Goal: Check status: Check status

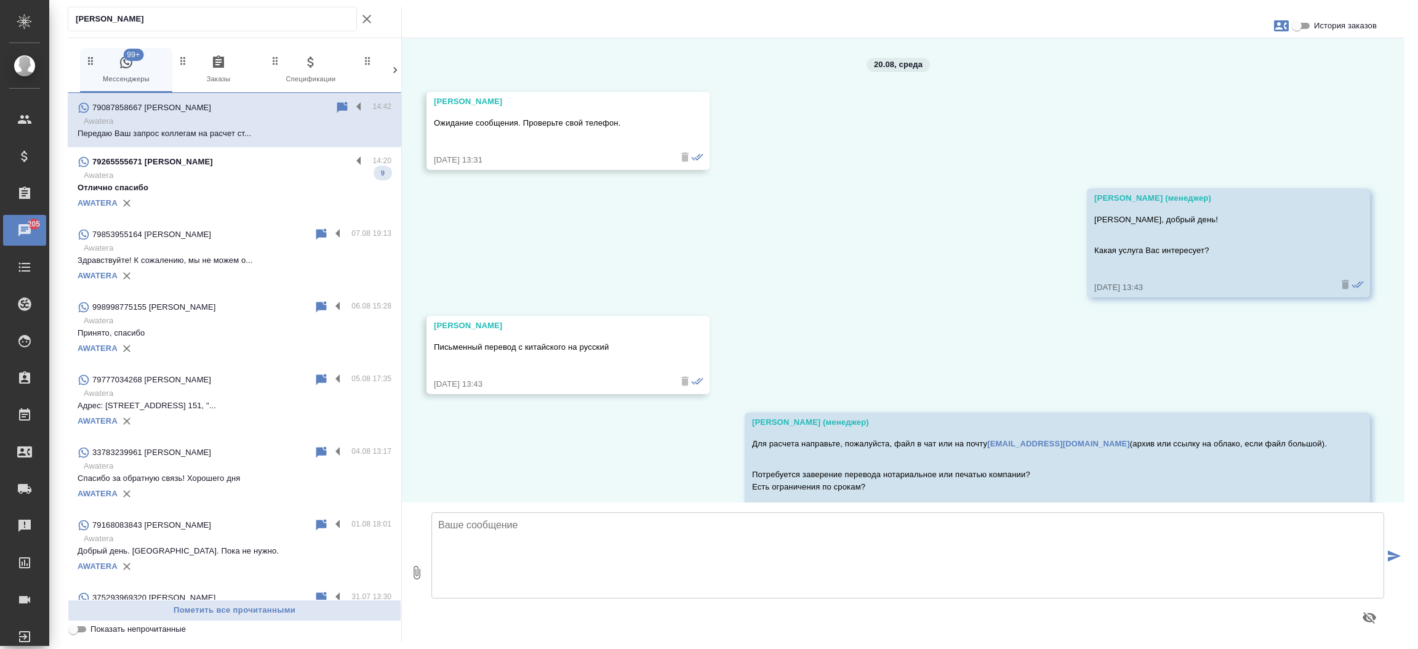
scroll to position [151, 0]
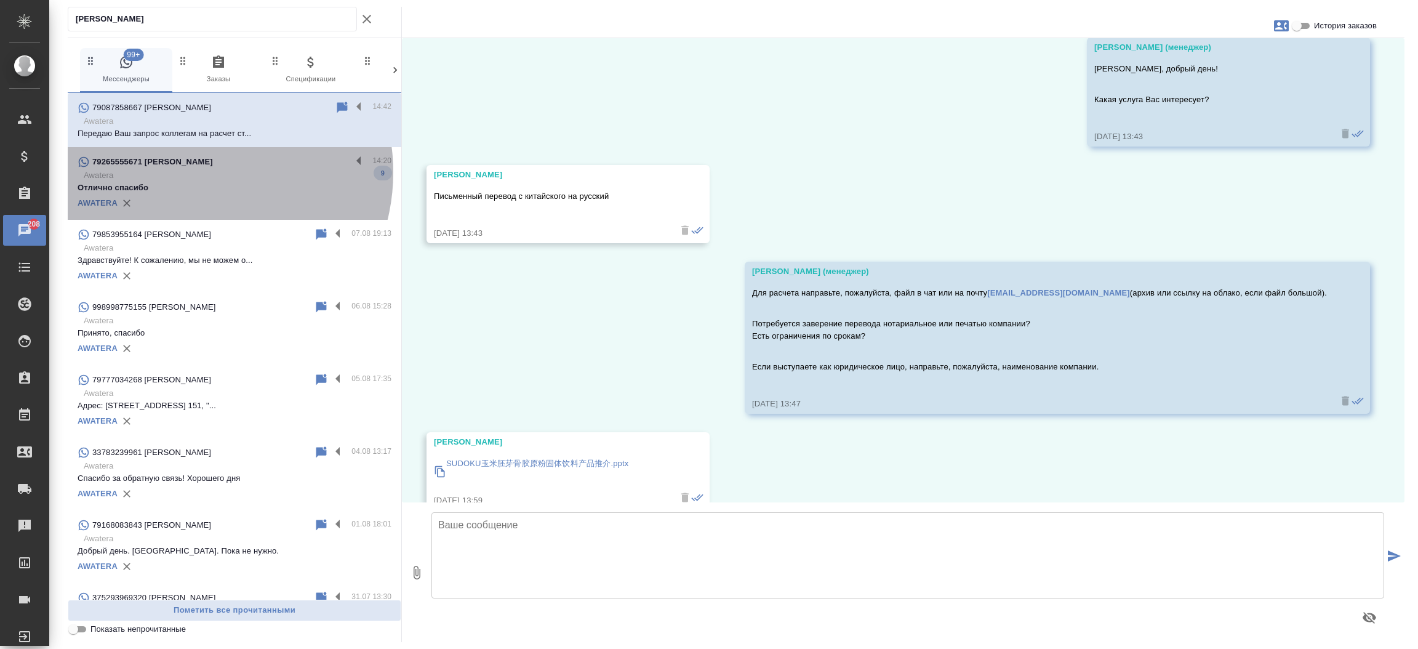
click at [193, 172] on p "Awatera" at bounding box center [238, 175] width 308 height 12
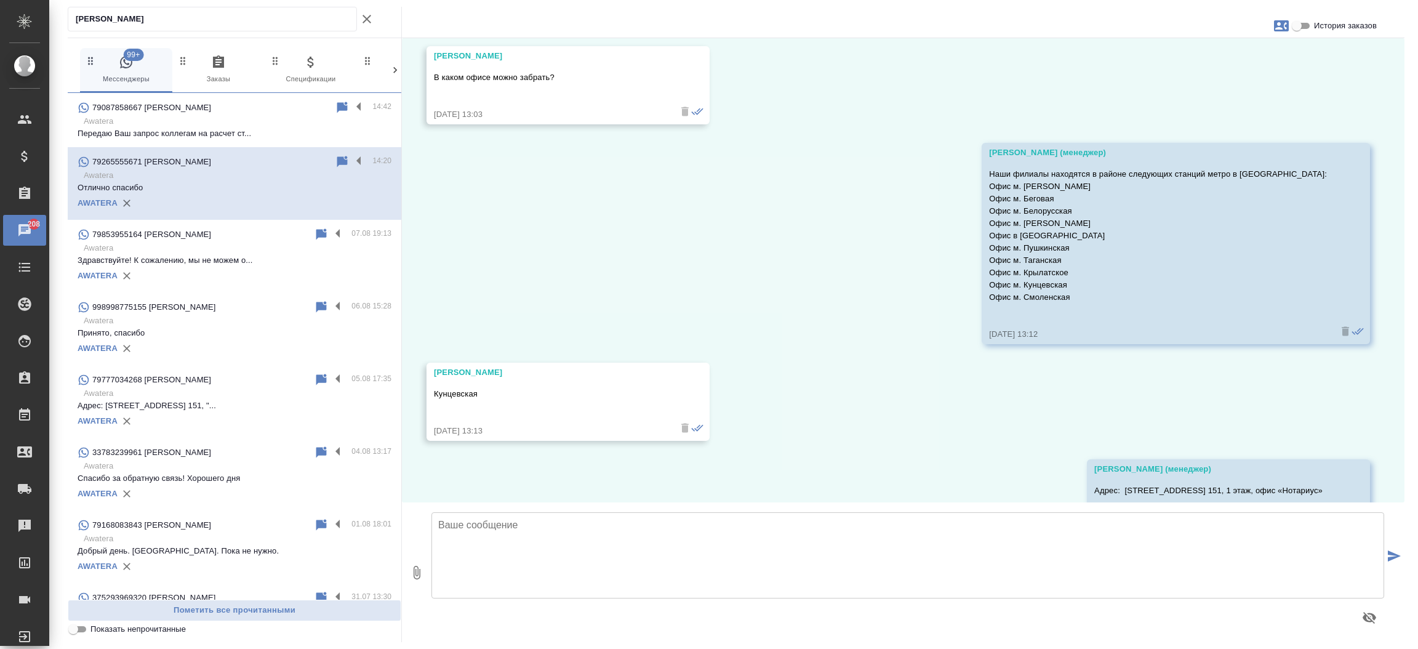
scroll to position [1641, 0]
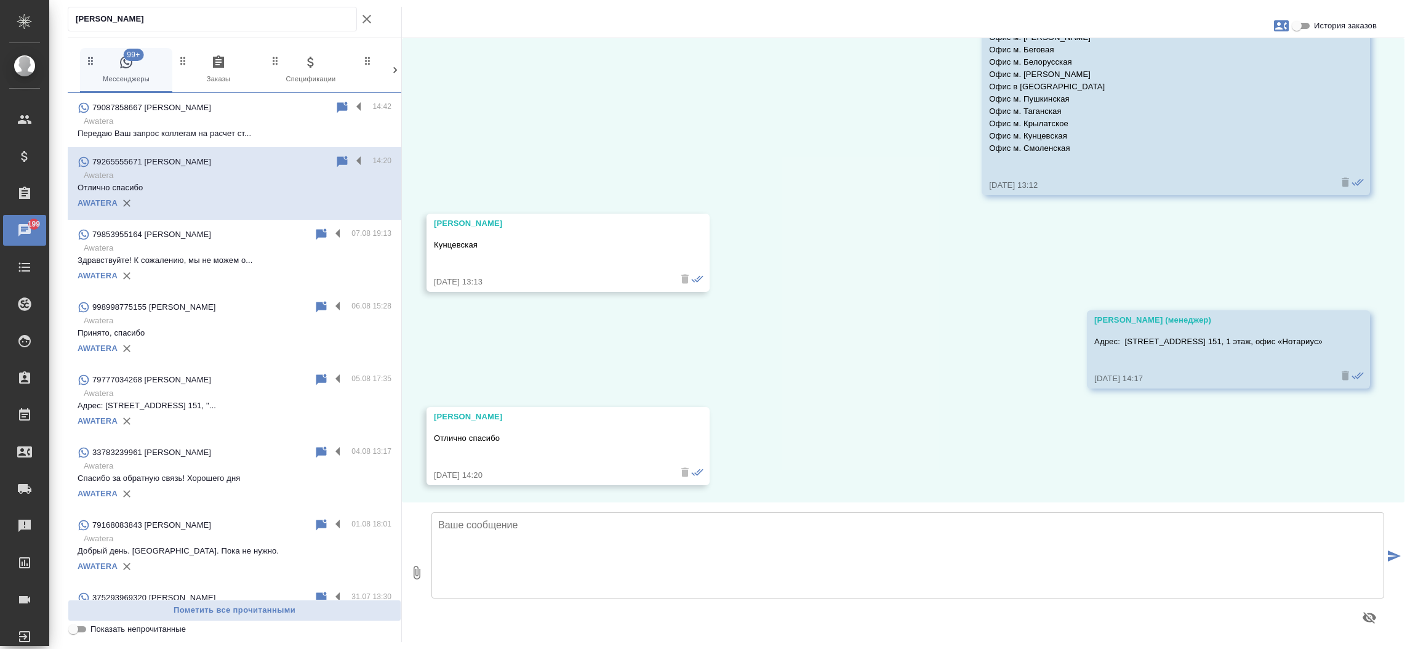
click at [917, 199] on div "20.08, среда Касаткина Александра (менеджер) Анна, добрый день! Направьте, пожа…" at bounding box center [903, 270] width 1002 height 464
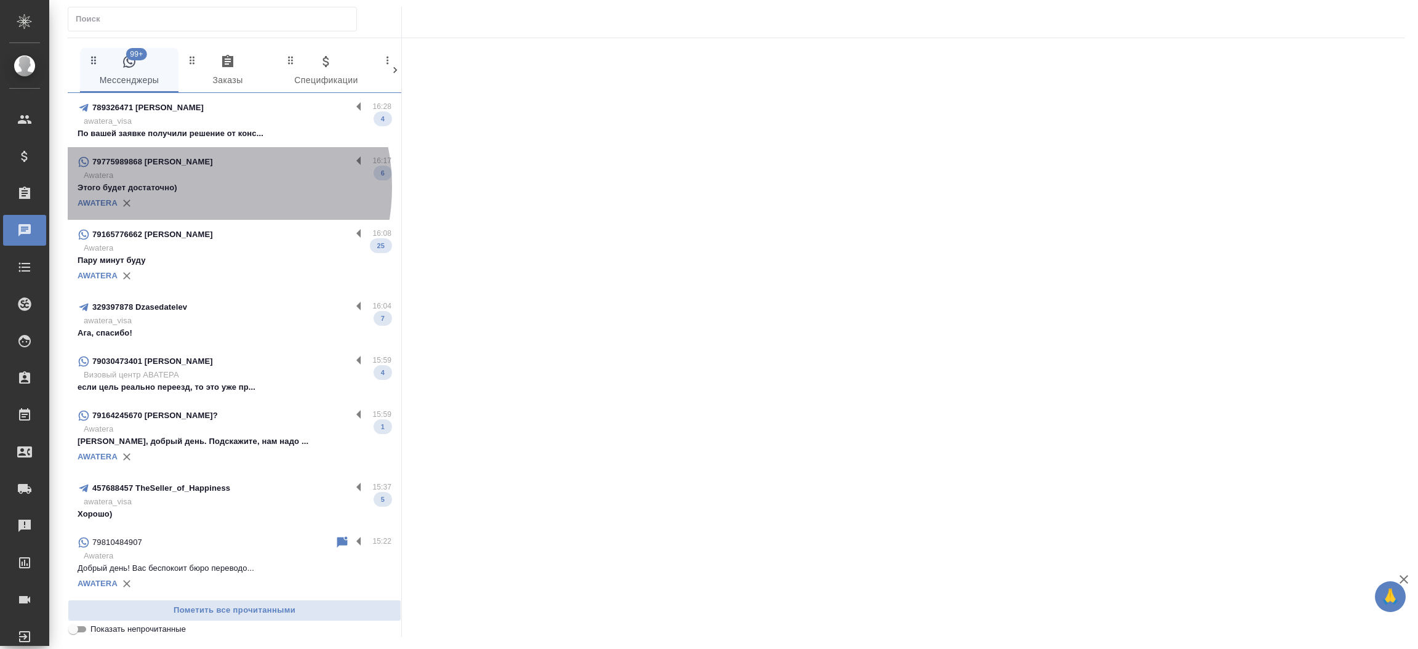
click at [190, 187] on p "Этого будет достаточно)" at bounding box center [235, 188] width 314 height 12
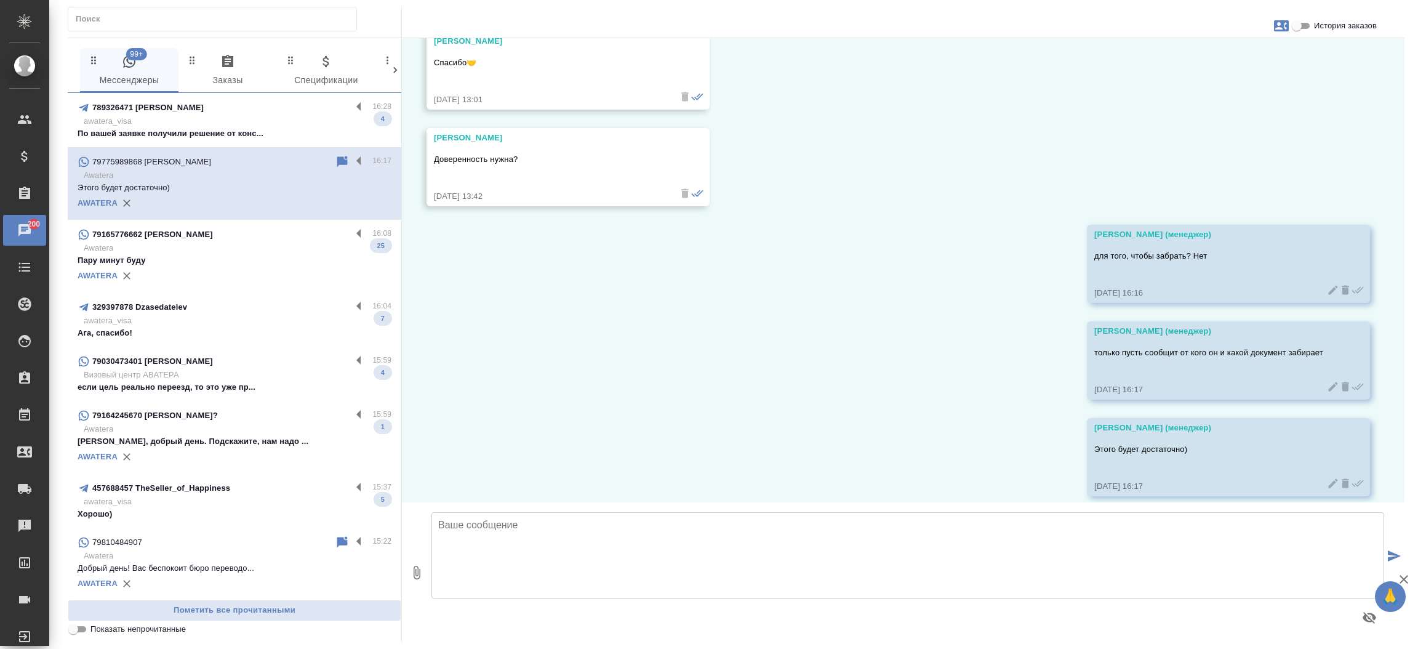
scroll to position [4528, 0]
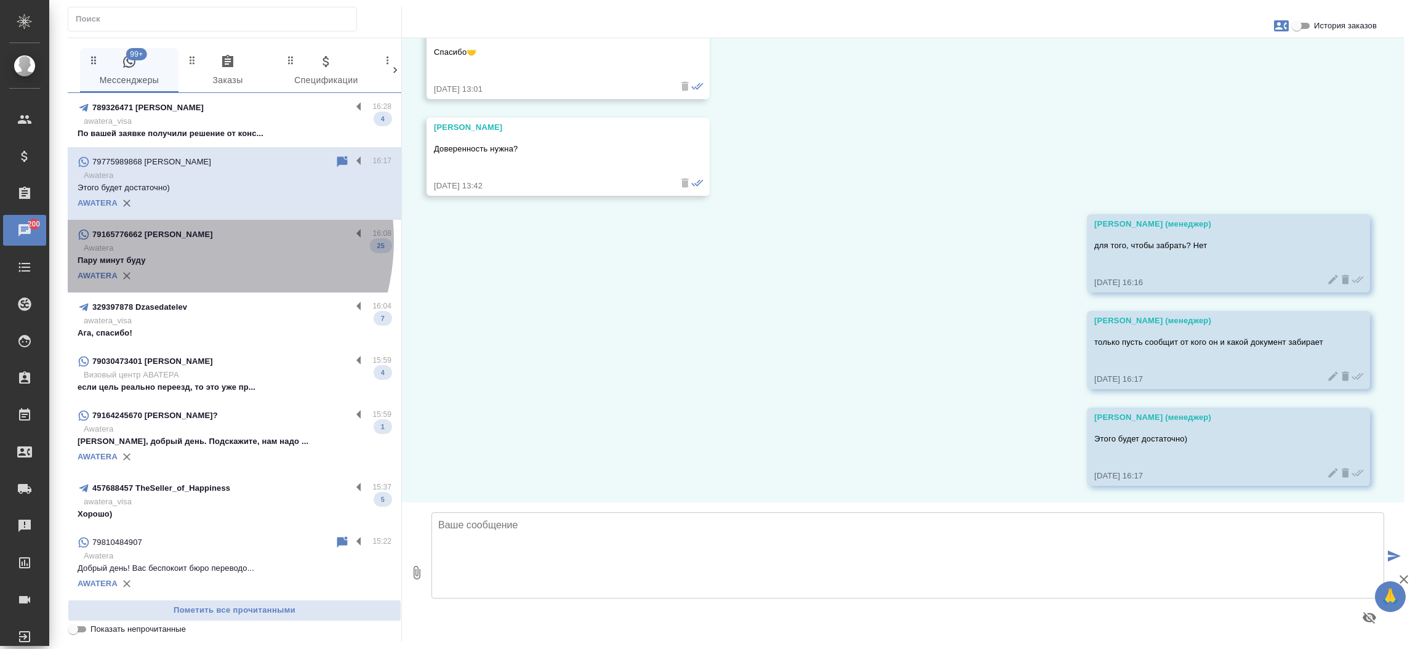
click at [172, 240] on div "79165776662 Faina" at bounding box center [215, 234] width 274 height 15
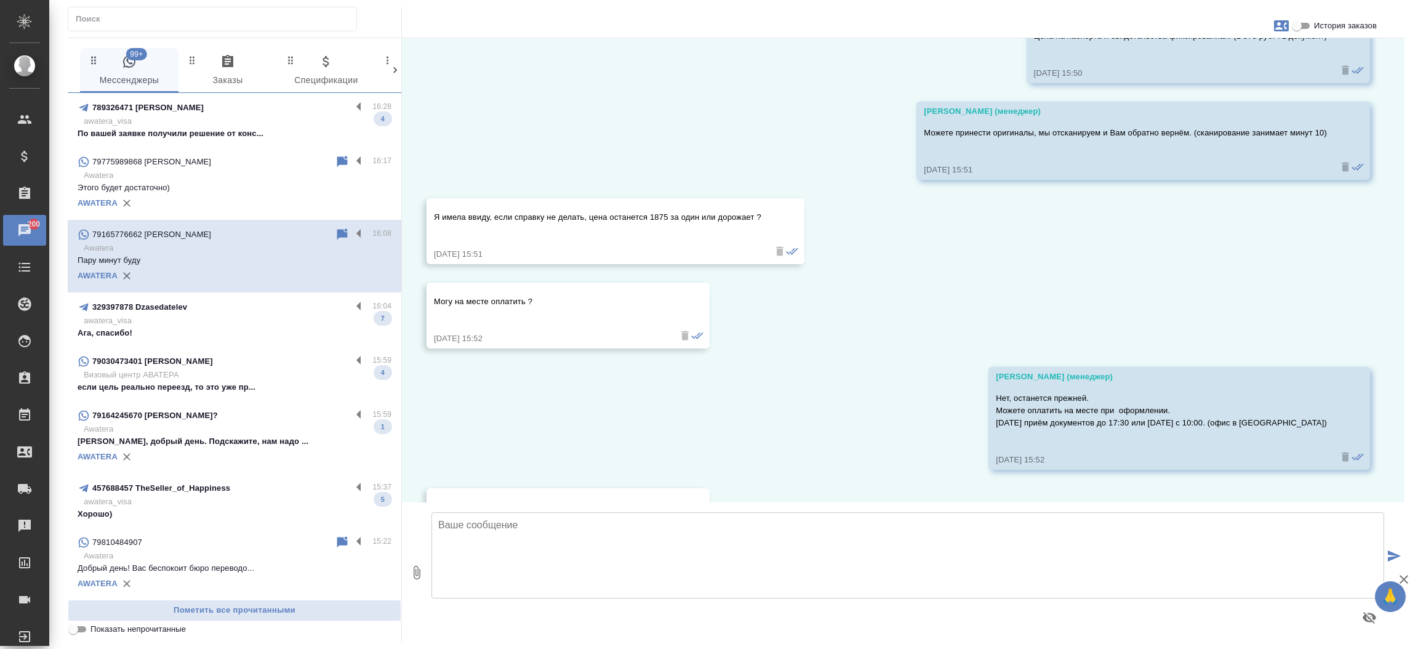
scroll to position [3683, 0]
drag, startPoint x: 1389, startPoint y: 431, endPoint x: 1400, endPoint y: 423, distance: 13.3
click at [1400, 423] on div "20.08, среда Здравствуйте! Пишу из приложения 2ГИС. 20.08.25, 14:19 По поводу п…" at bounding box center [903, 270] width 1002 height 464
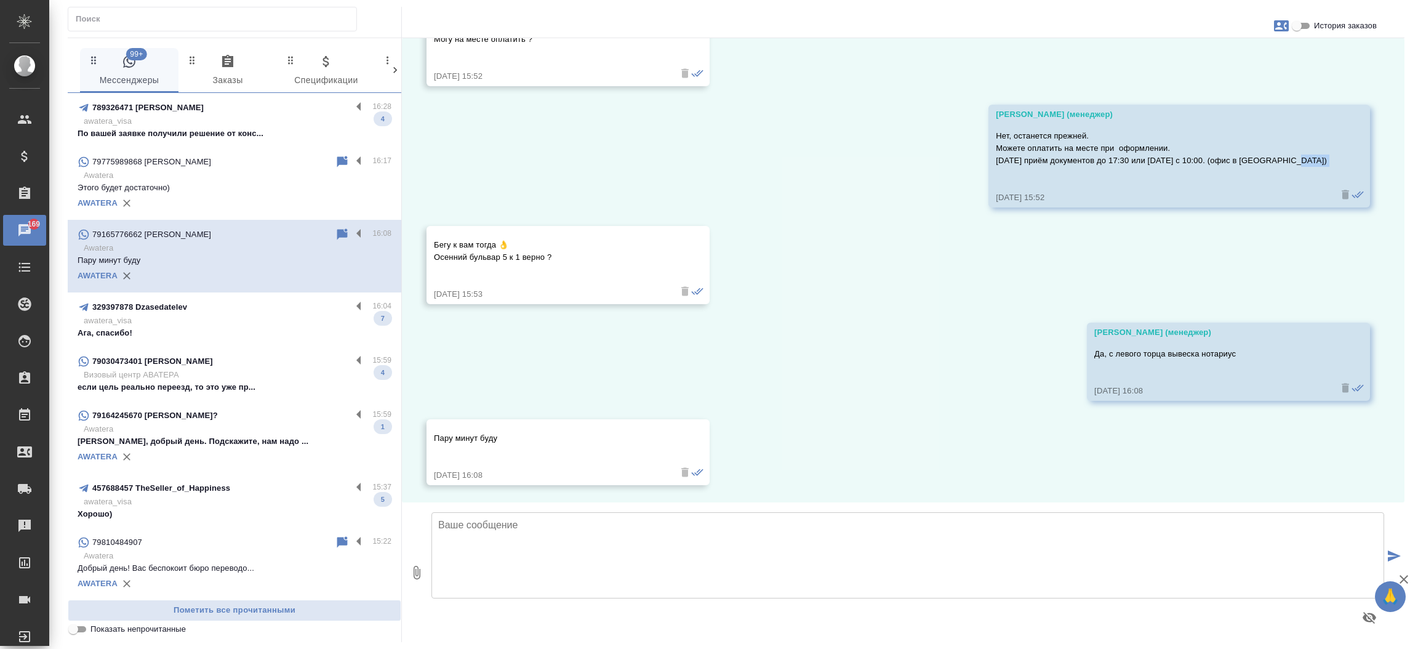
click at [230, 331] on p "Ага, спасибо!" at bounding box center [235, 333] width 314 height 12
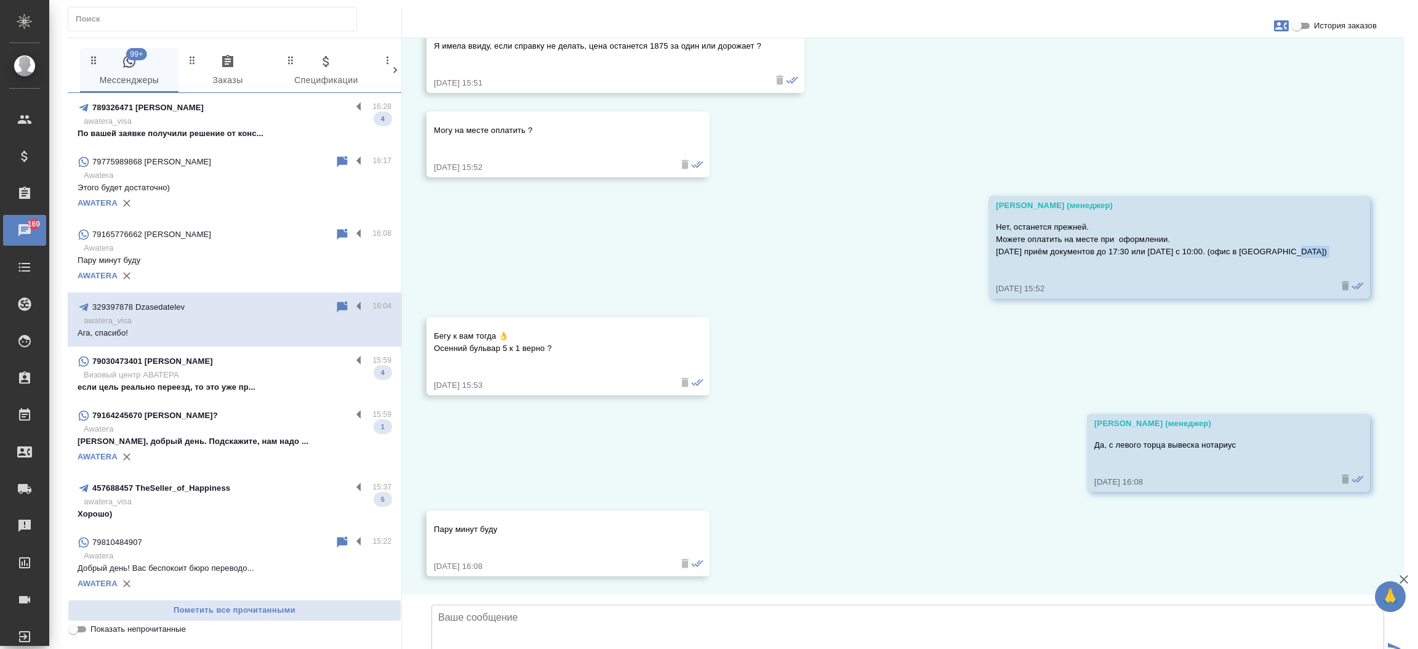
scroll to position [1490, 0]
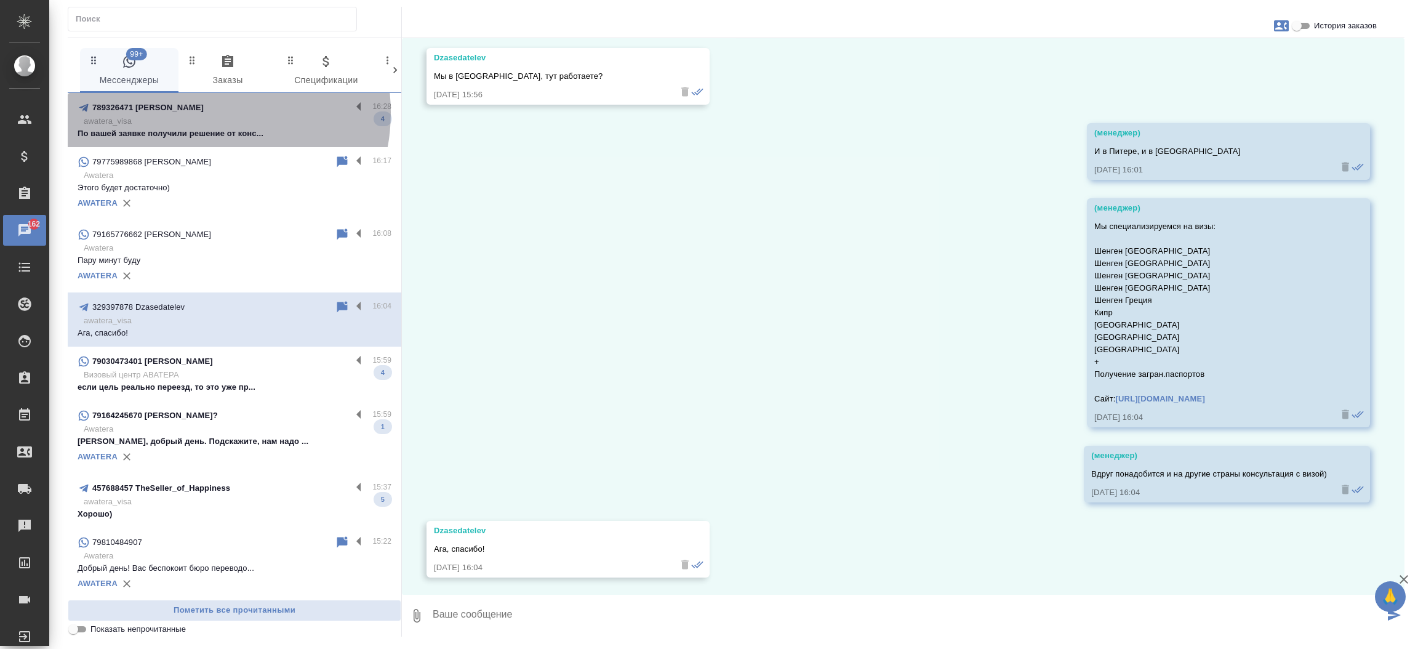
click at [200, 113] on div "789326471 Кейт" at bounding box center [215, 107] width 274 height 15
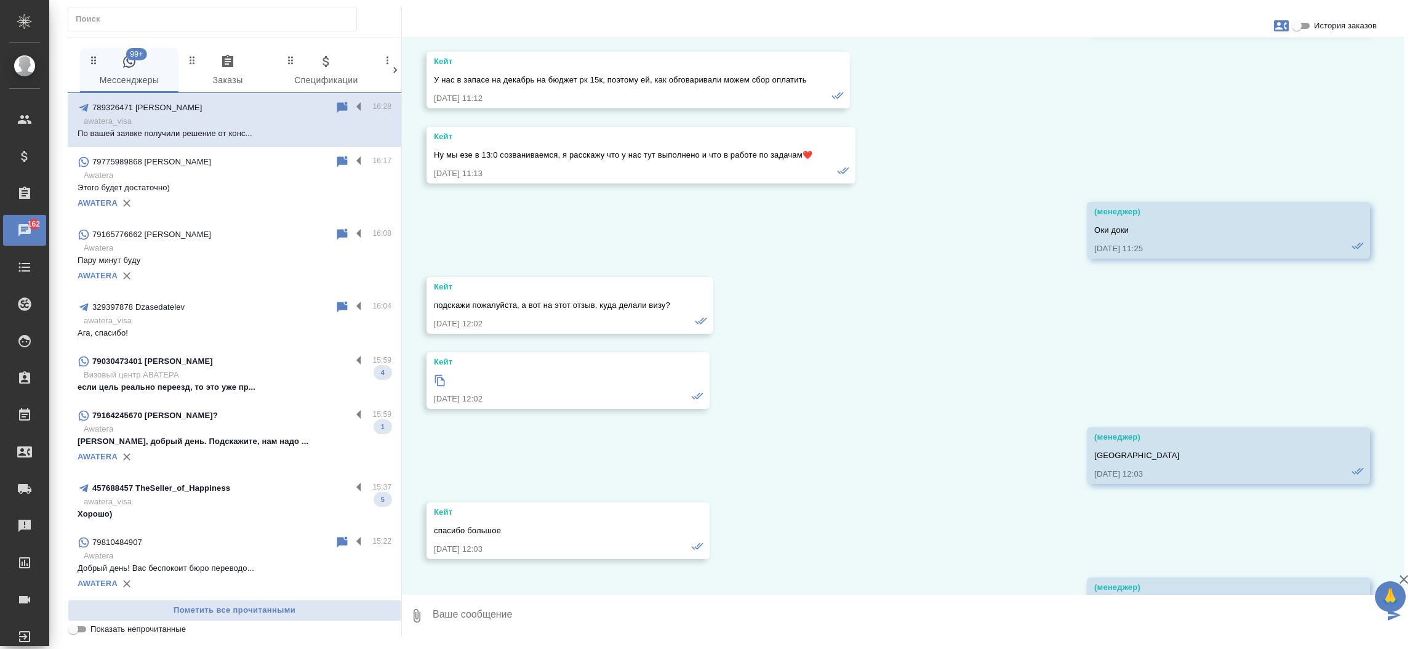
scroll to position [56270, 0]
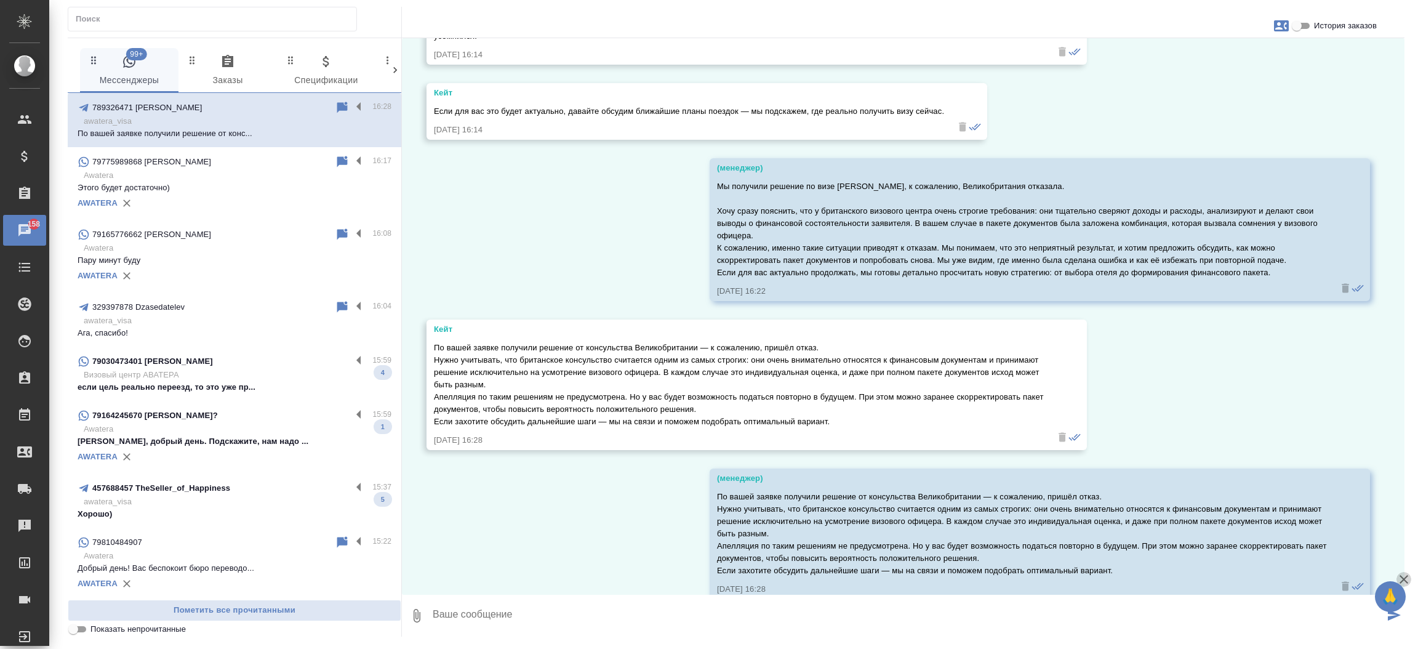
click at [1405, 578] on icon "button" at bounding box center [1403, 579] width 9 height 9
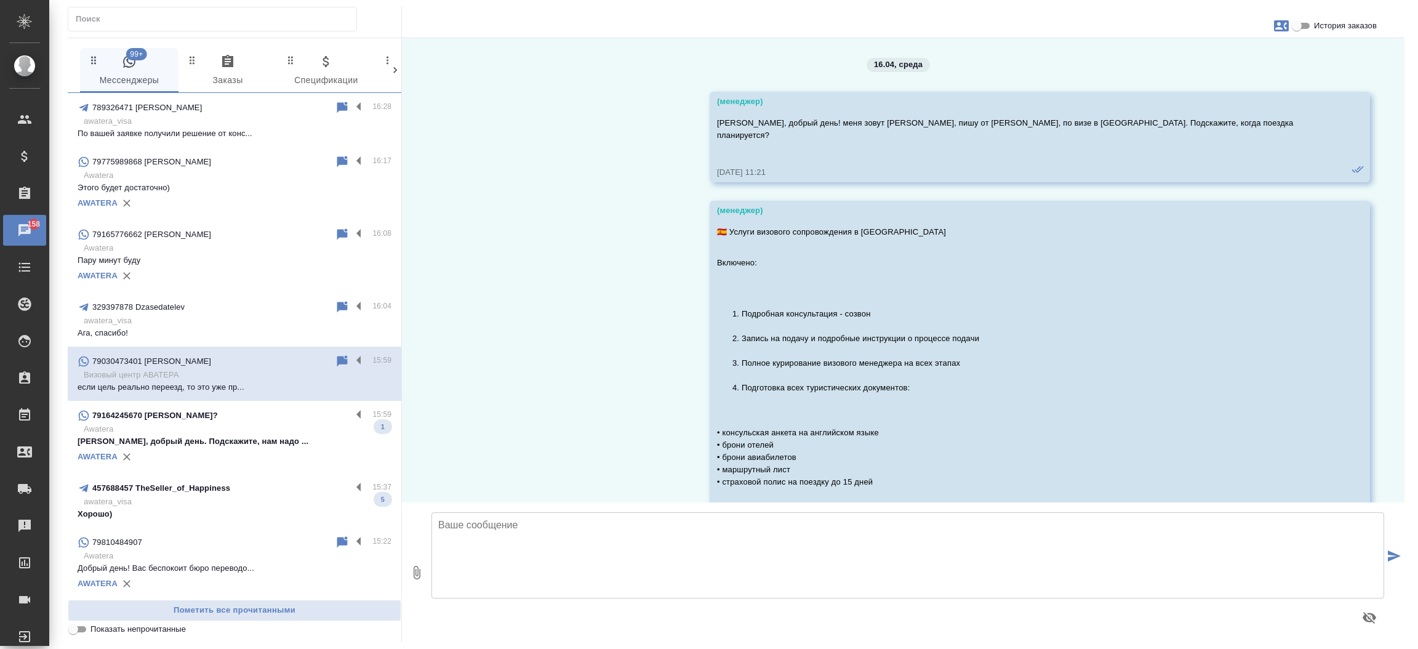
click at [252, 371] on p "Визовый центр АВАТЕРА" at bounding box center [238, 375] width 308 height 12
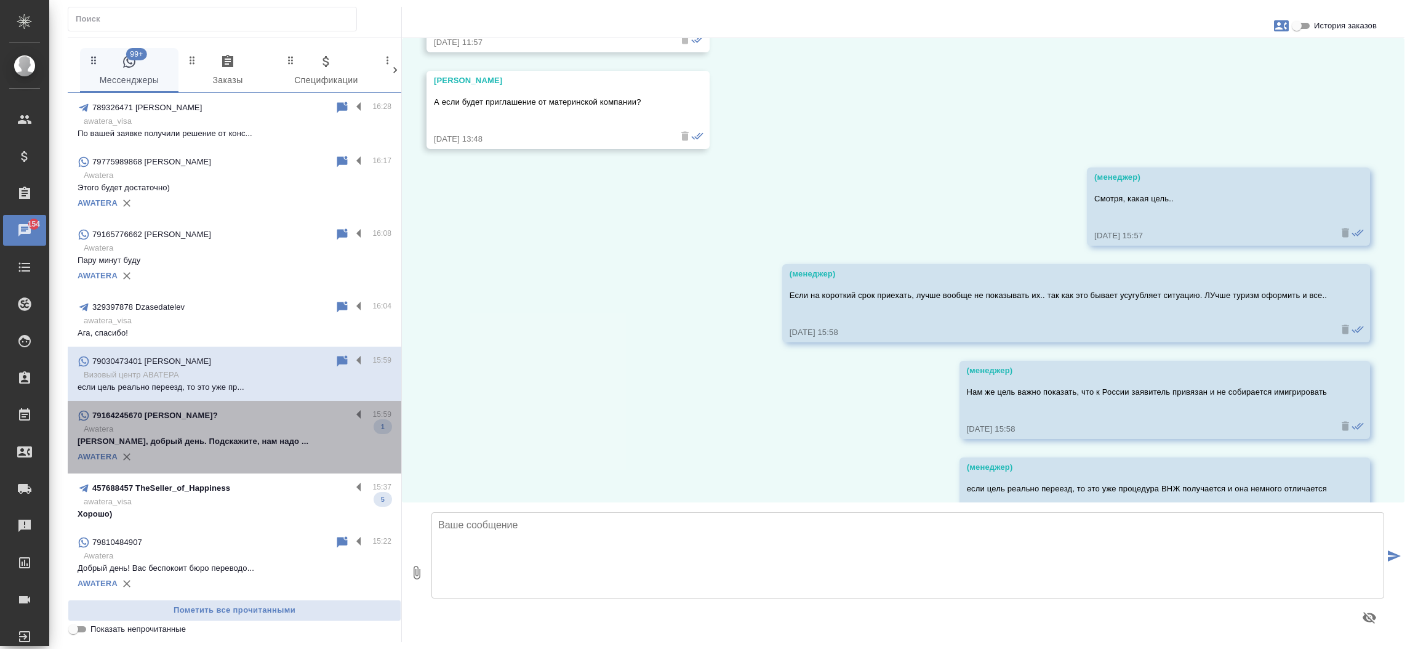
click at [253, 431] on p "Awatera" at bounding box center [238, 429] width 308 height 12
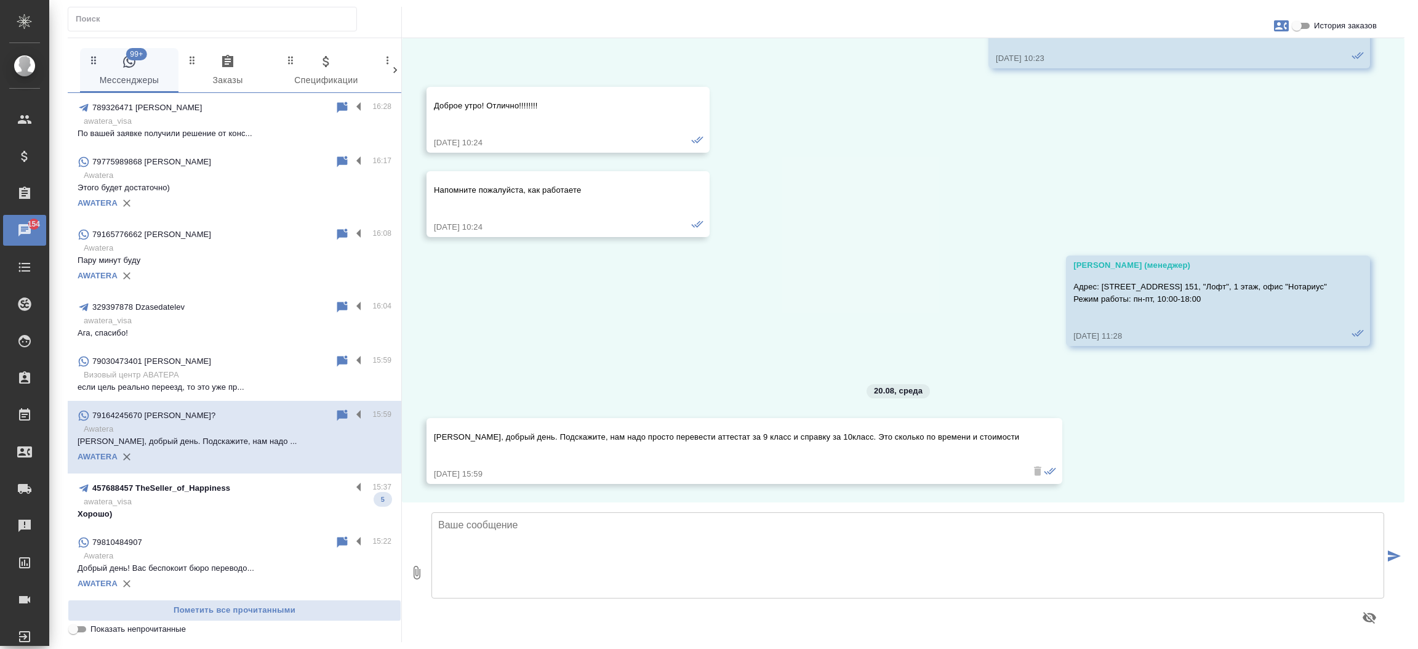
scroll to position [900, 0]
click at [1304, 20] on input "История заказов" at bounding box center [1296, 25] width 44 height 15
checkbox input "true"
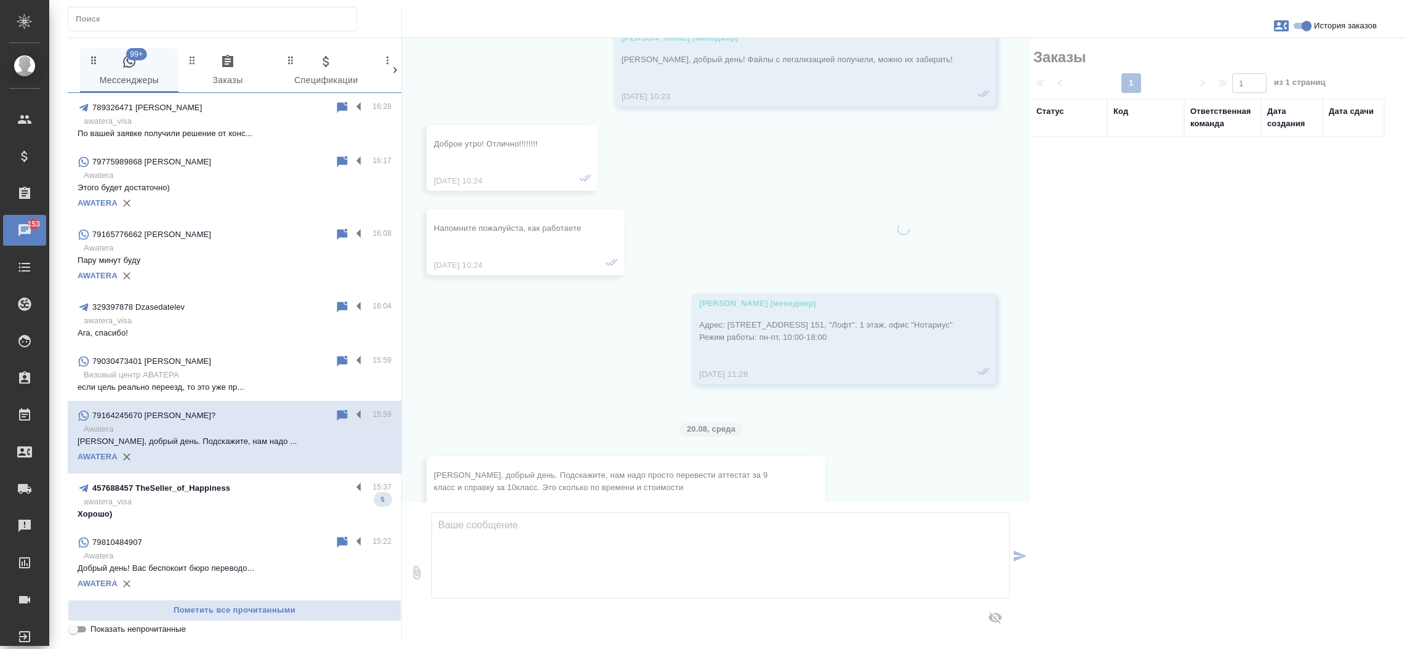
scroll to position [925, 0]
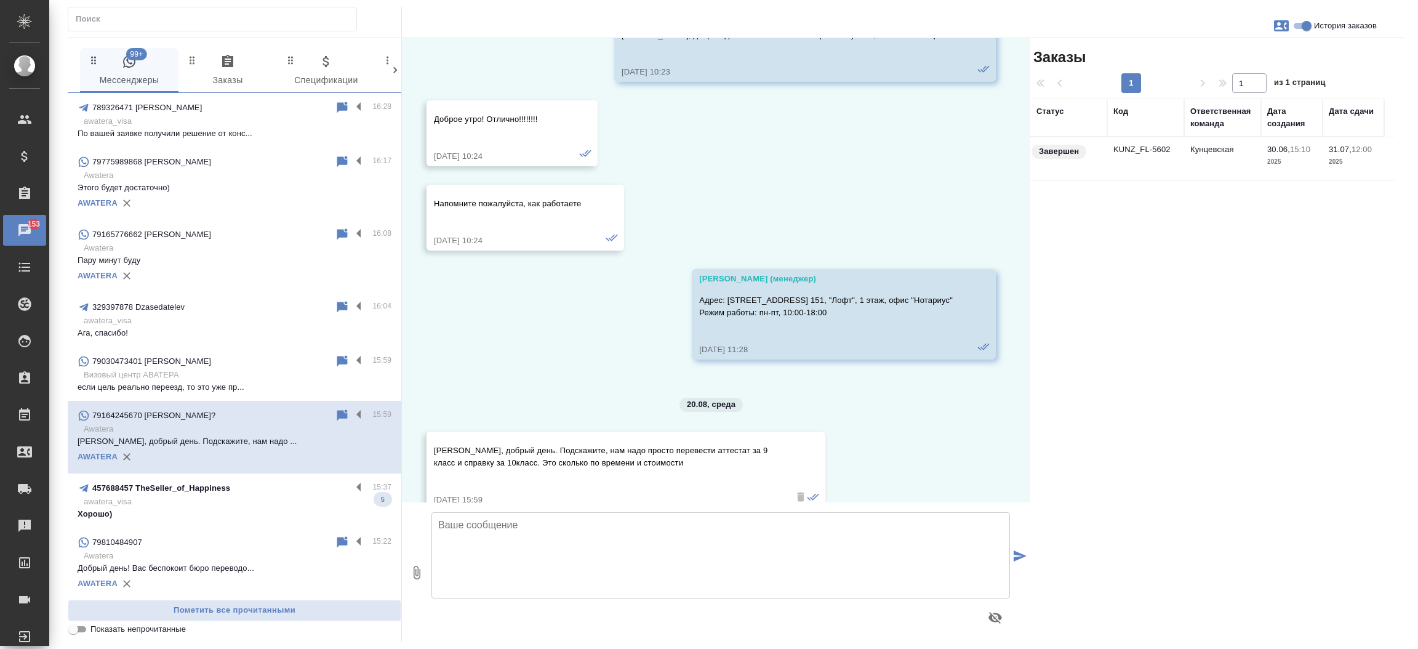
click at [1122, 158] on td "KUNZ_FL-5602" at bounding box center [1145, 158] width 77 height 43
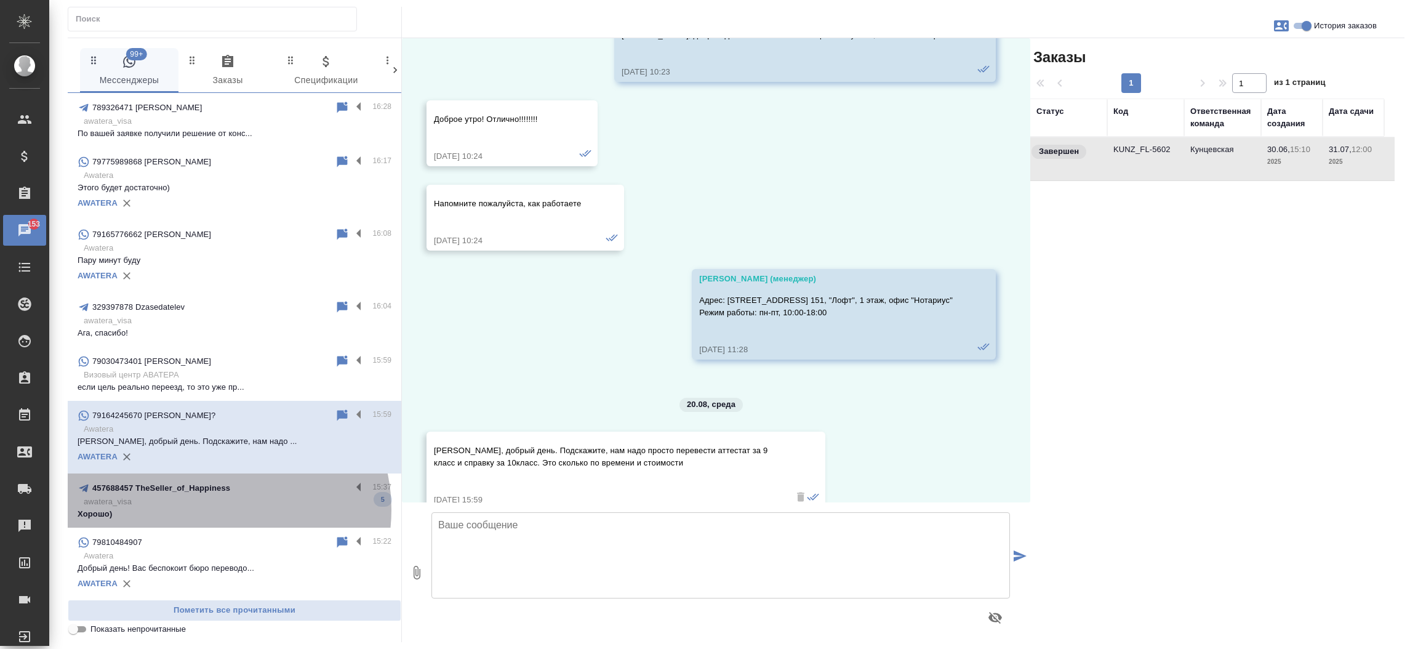
click at [216, 510] on p "Хорошо)" at bounding box center [235, 514] width 314 height 12
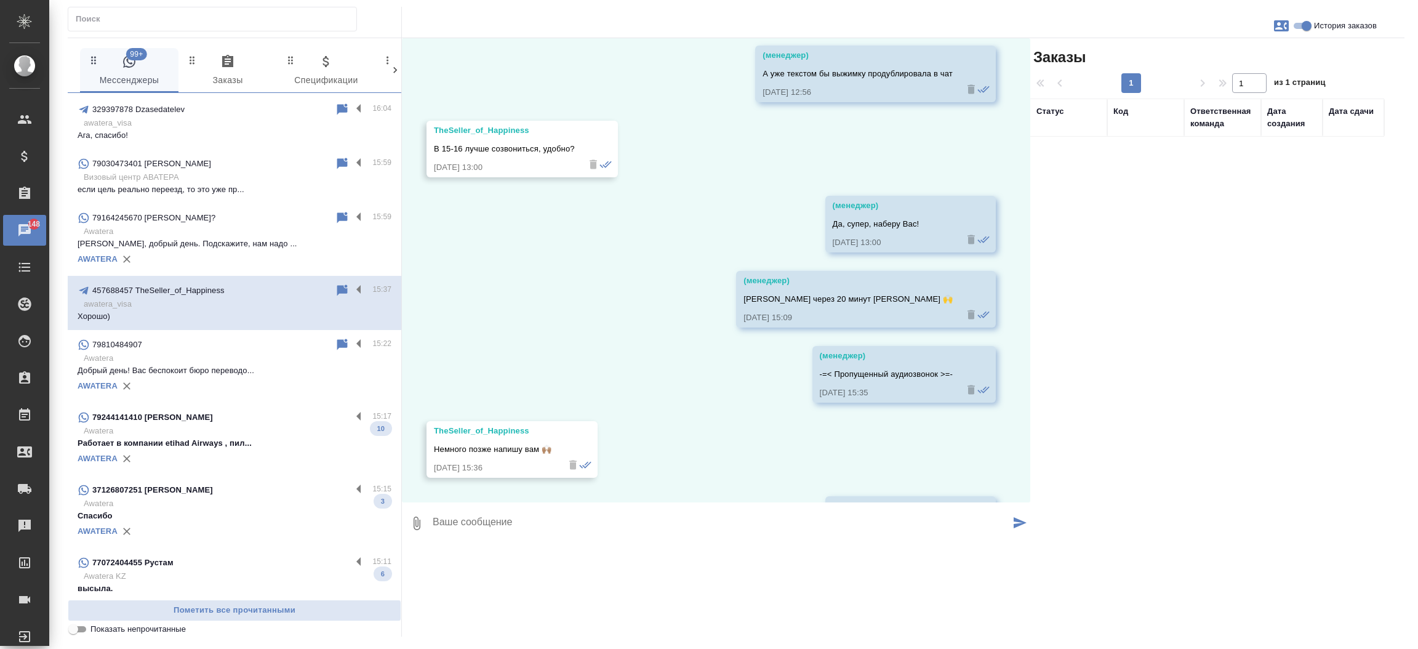
scroll to position [208, 0]
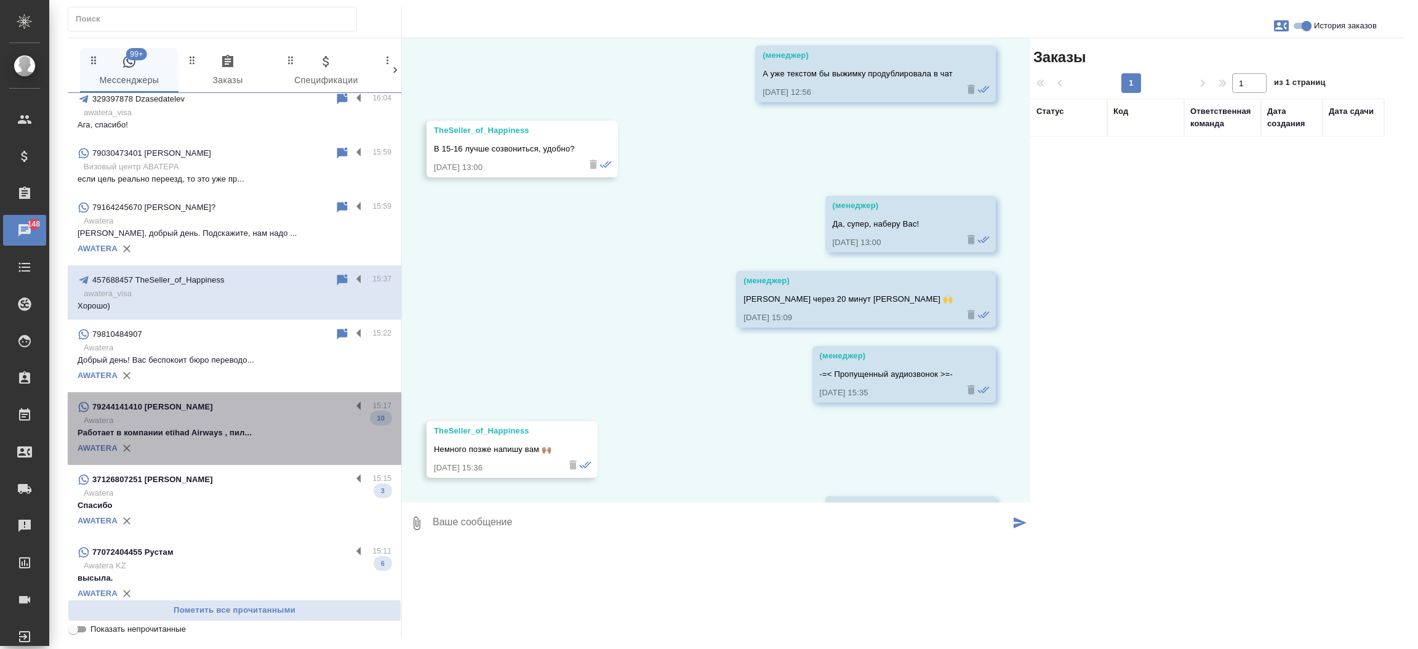
click at [246, 417] on p "Awatera" at bounding box center [238, 420] width 308 height 12
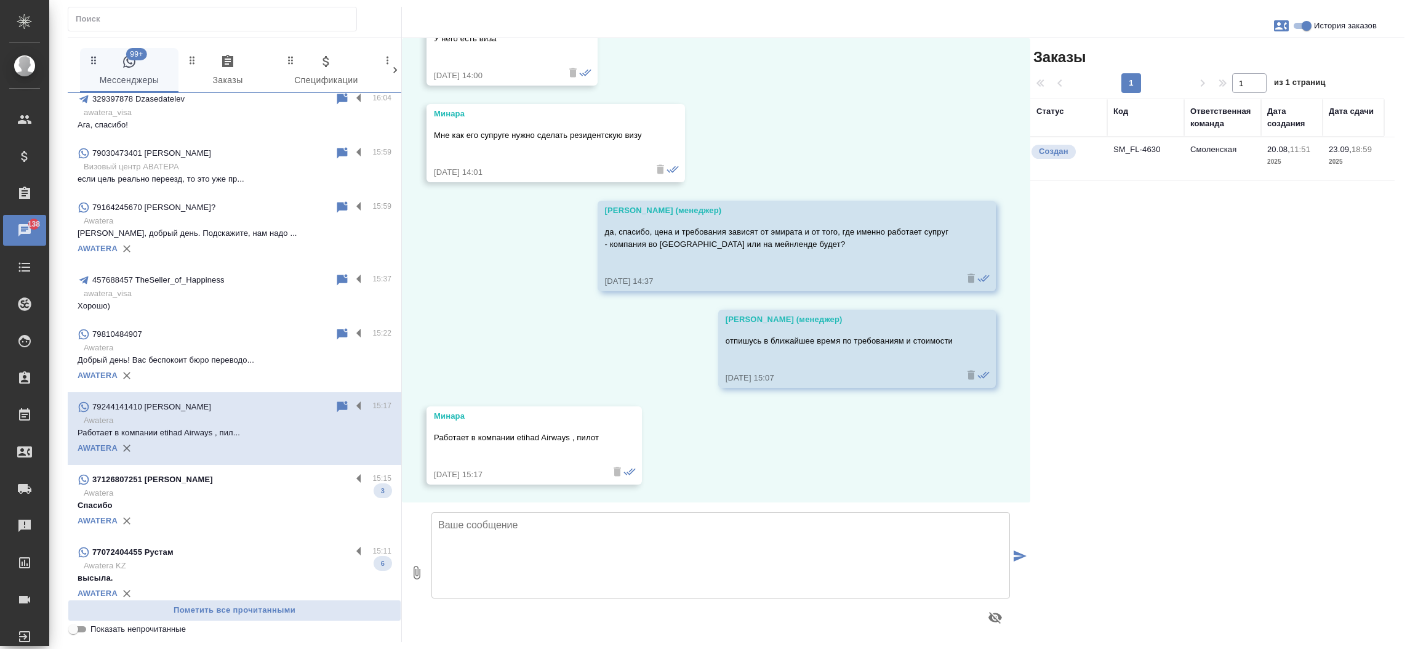
scroll to position [1500, 0]
click at [1132, 153] on td "SM_FL-4630" at bounding box center [1145, 158] width 77 height 43
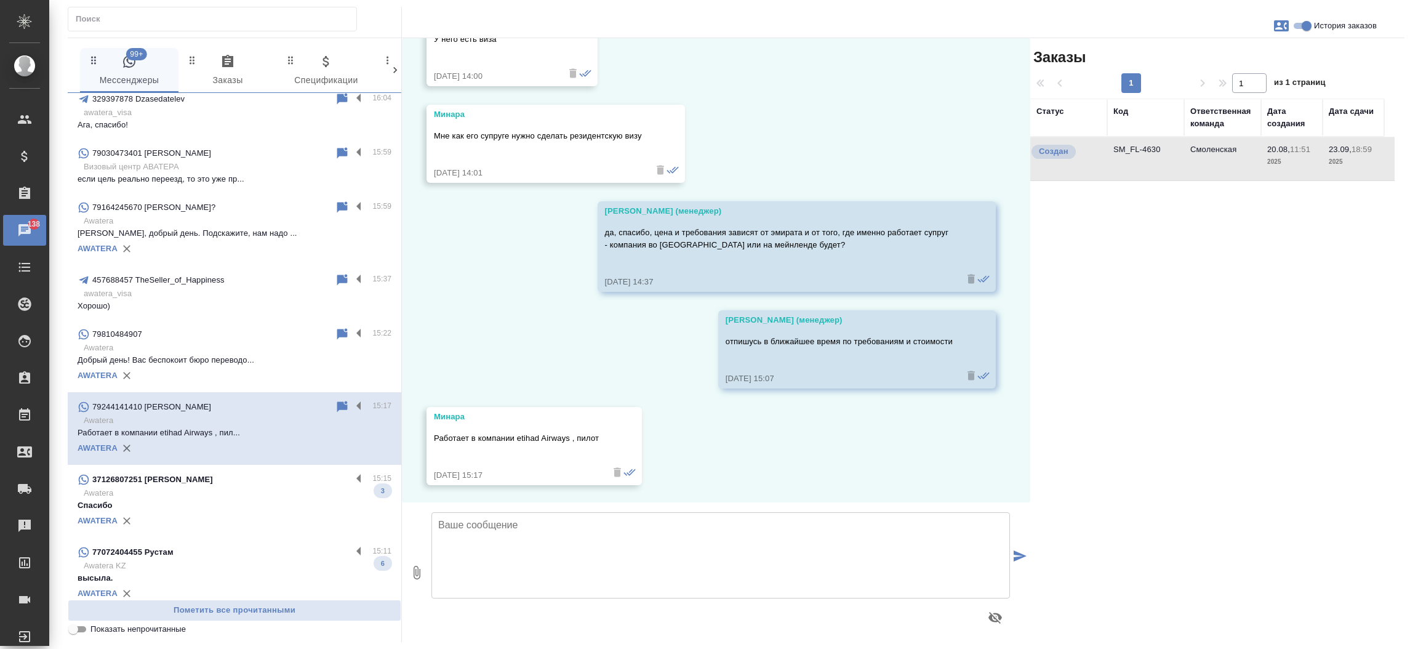
click at [1132, 153] on td "SM_FL-4630" at bounding box center [1145, 158] width 77 height 43
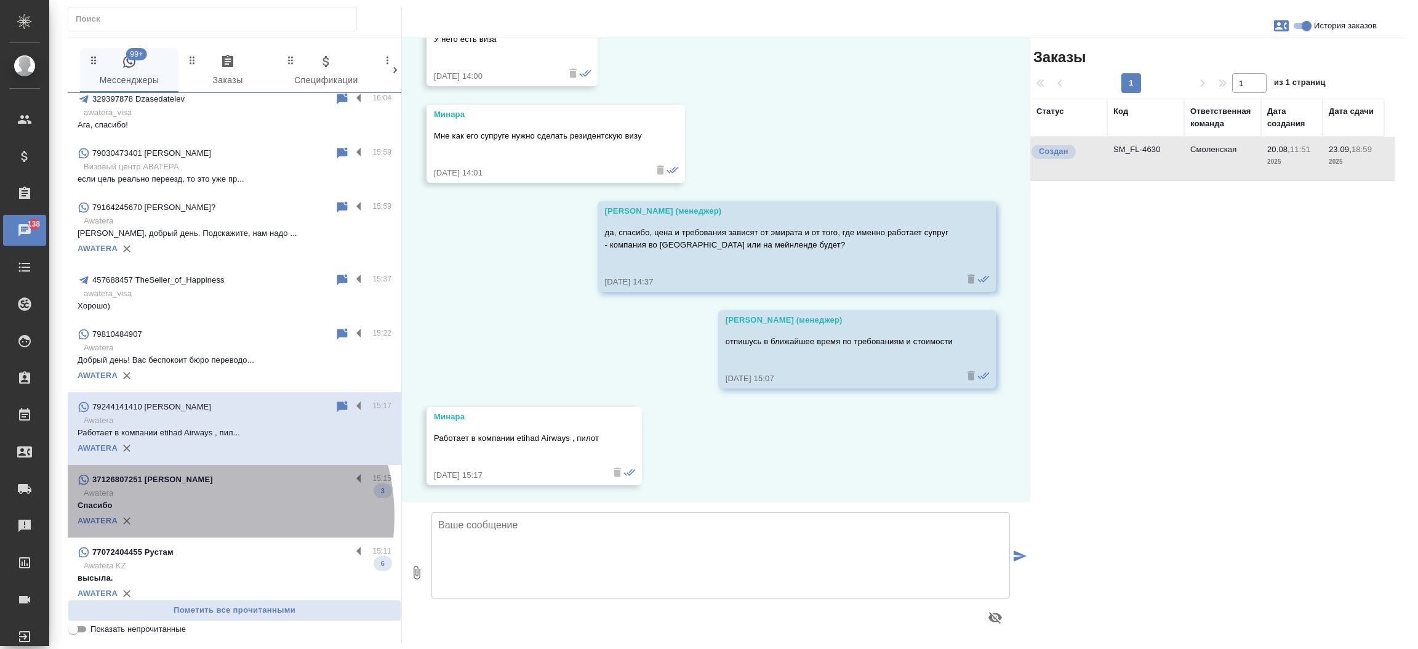
click at [194, 516] on div "AWATERA" at bounding box center [235, 520] width 314 height 18
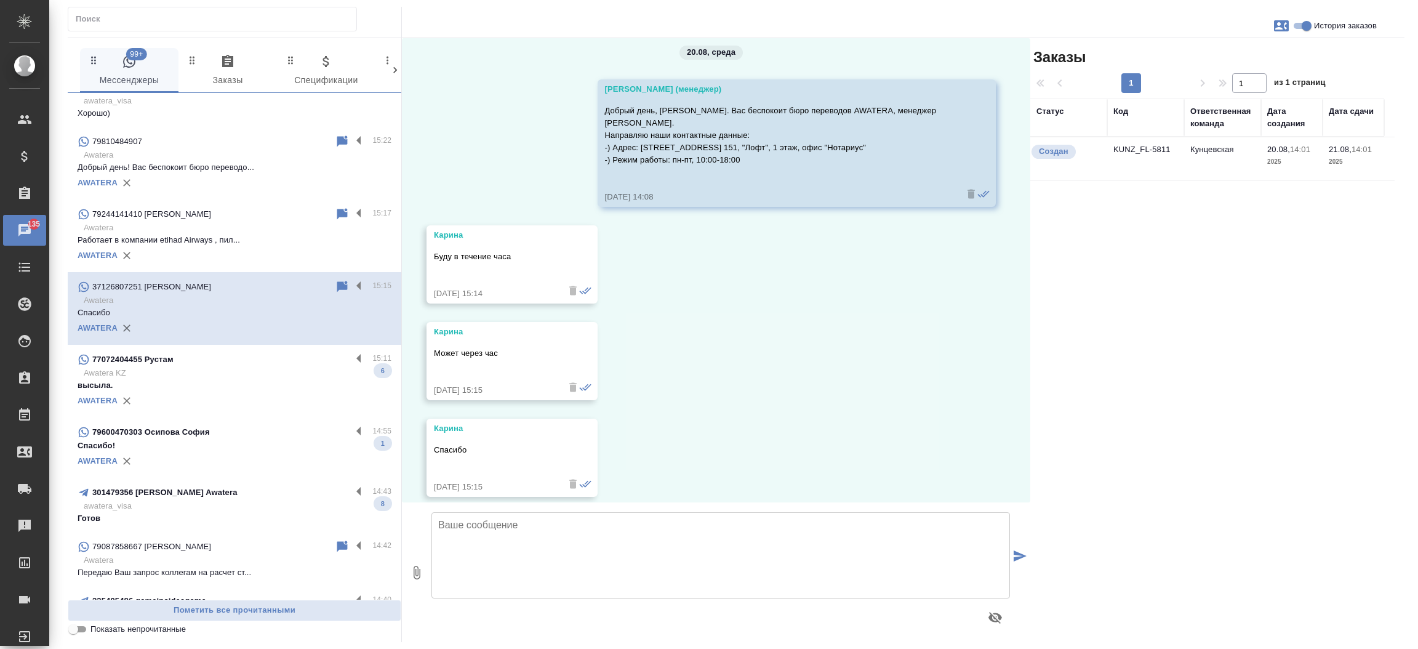
scroll to position [435, 0]
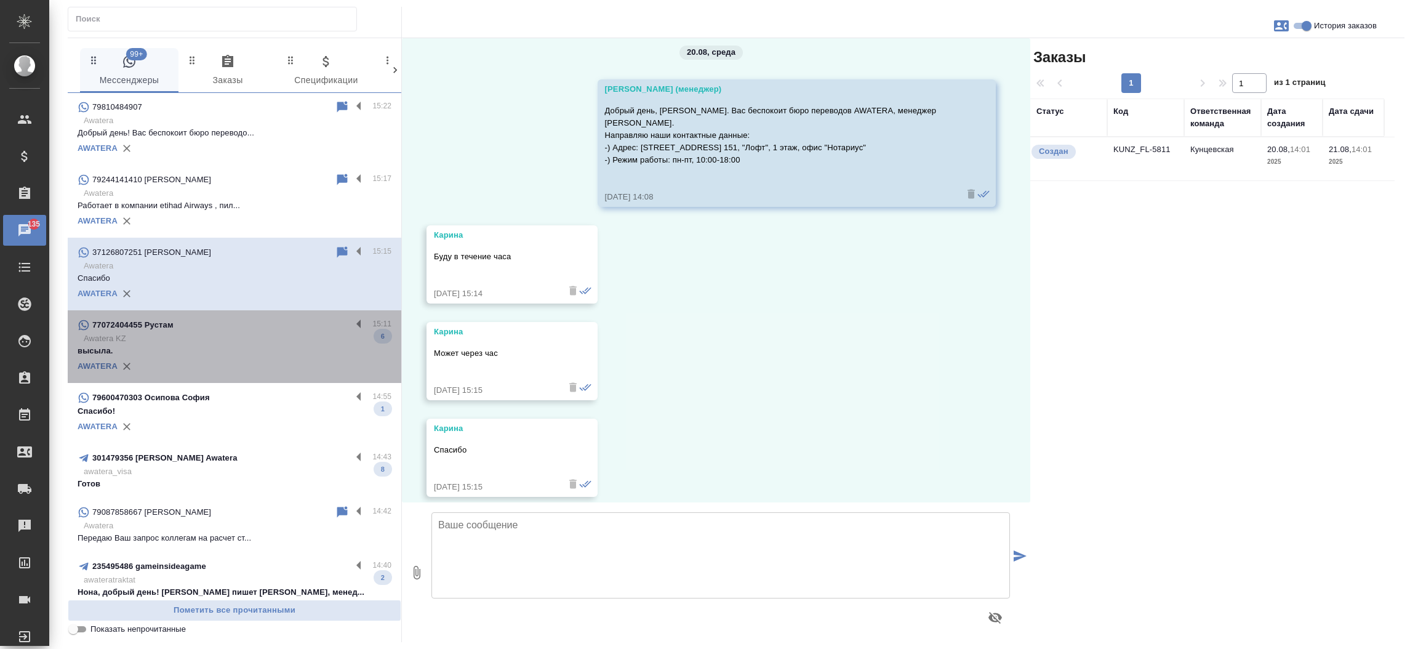
click at [252, 332] on p "Awatera KZ" at bounding box center [238, 338] width 308 height 12
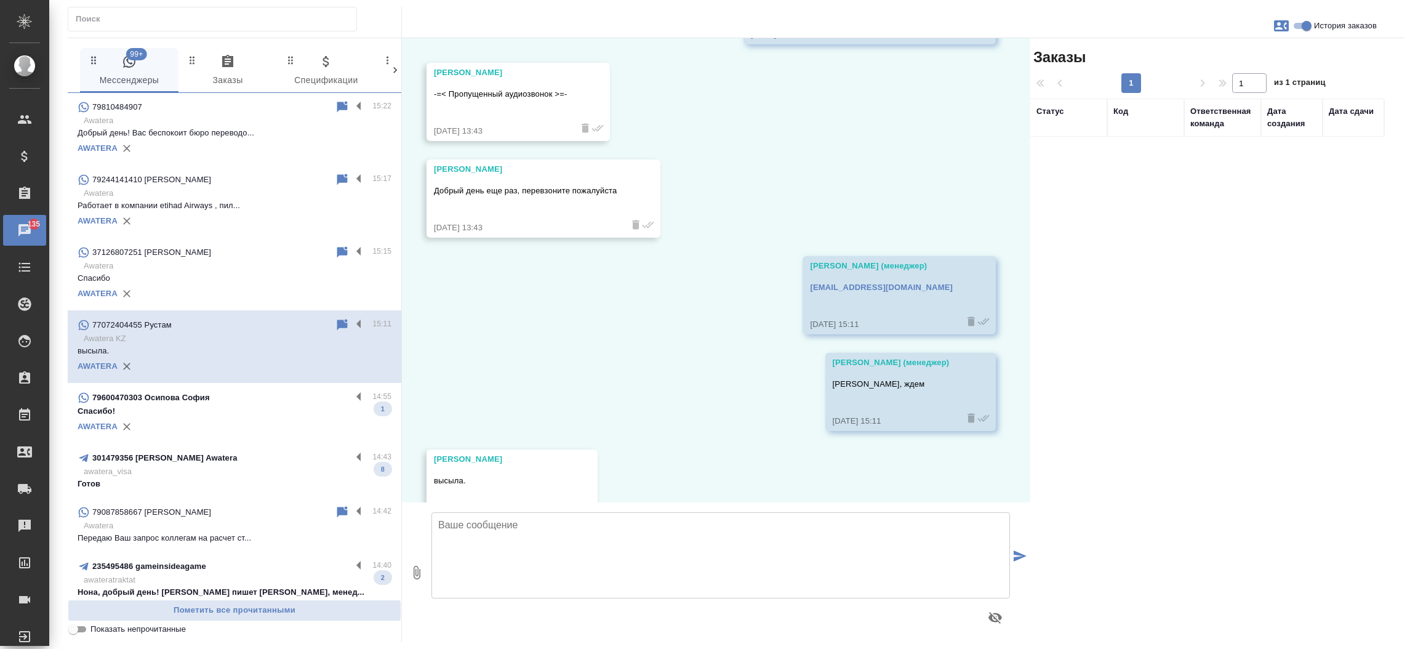
scroll to position [8590, 0]
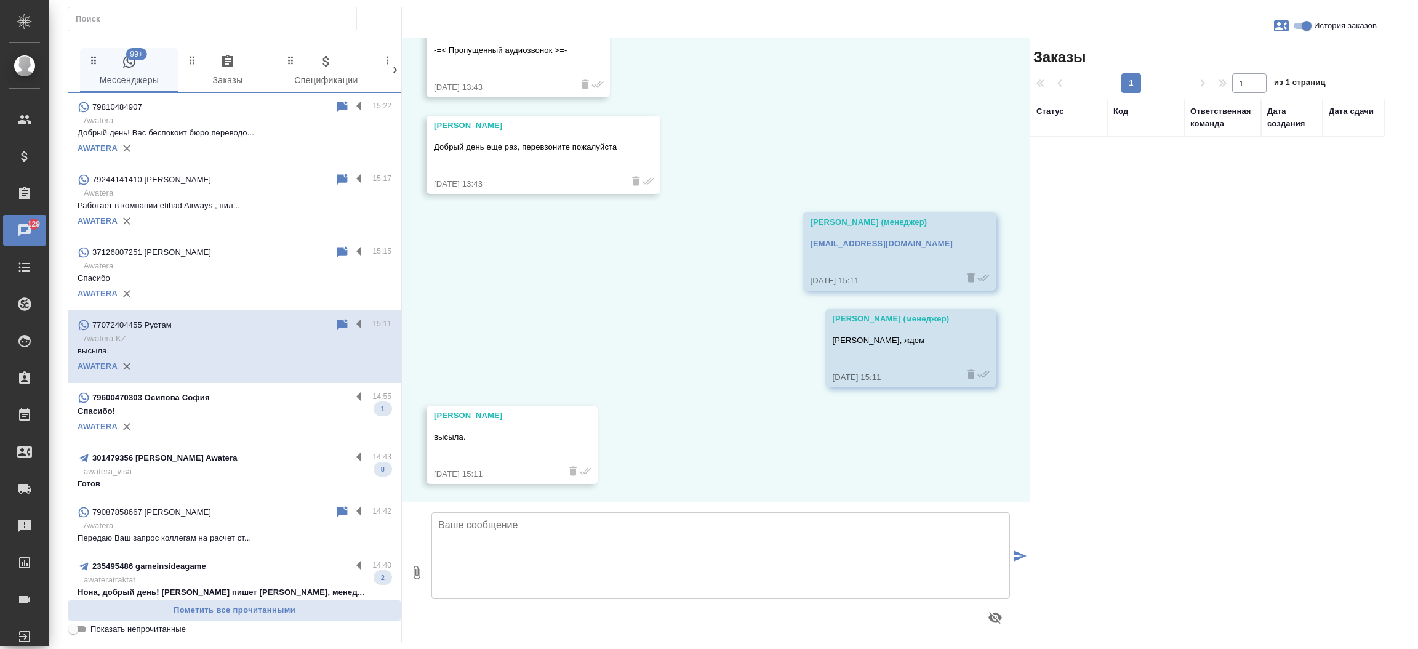
click at [228, 407] on p "Спасибо!" at bounding box center [235, 411] width 314 height 12
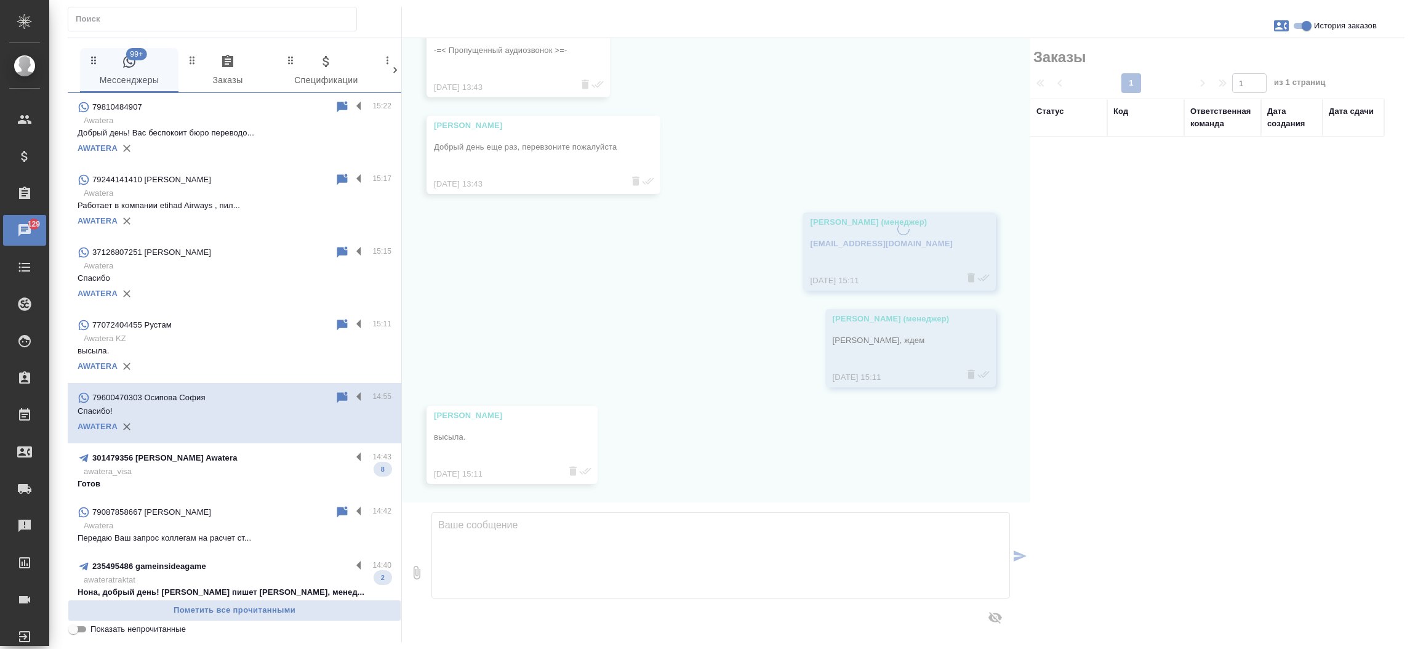
scroll to position [0, 0]
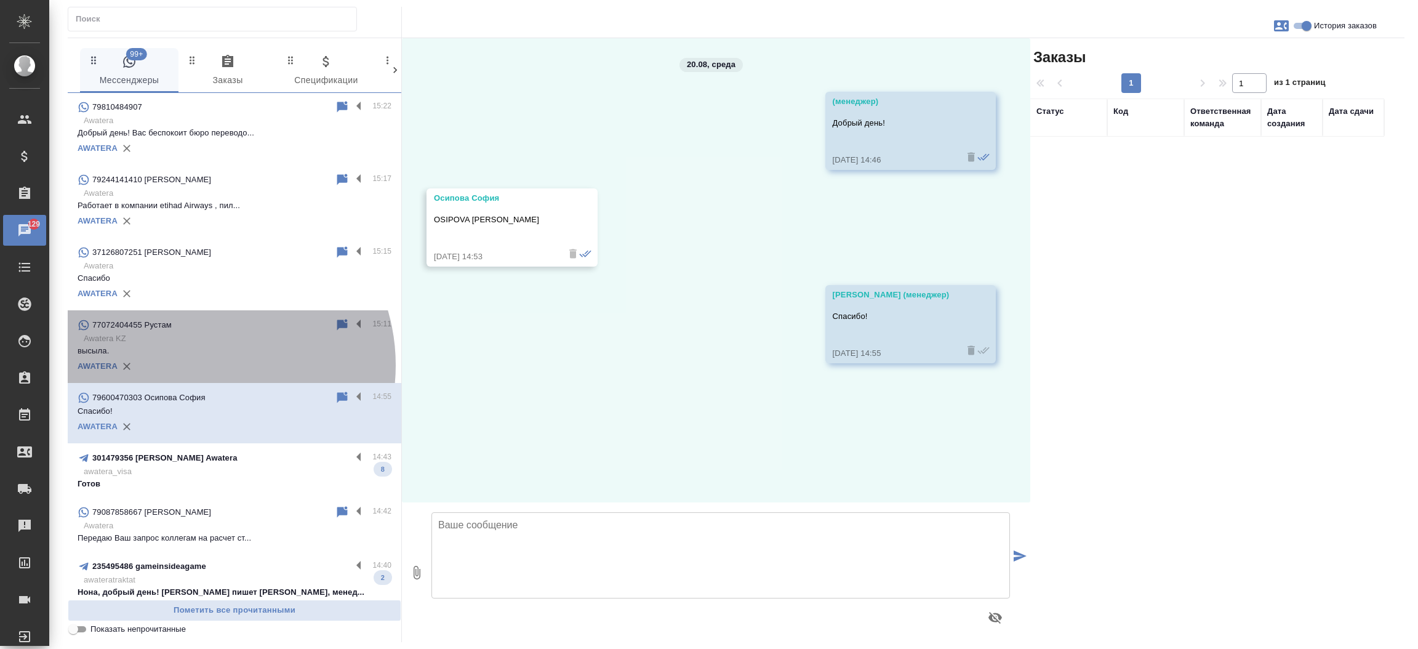
click at [201, 364] on div "AWATERA" at bounding box center [235, 366] width 314 height 18
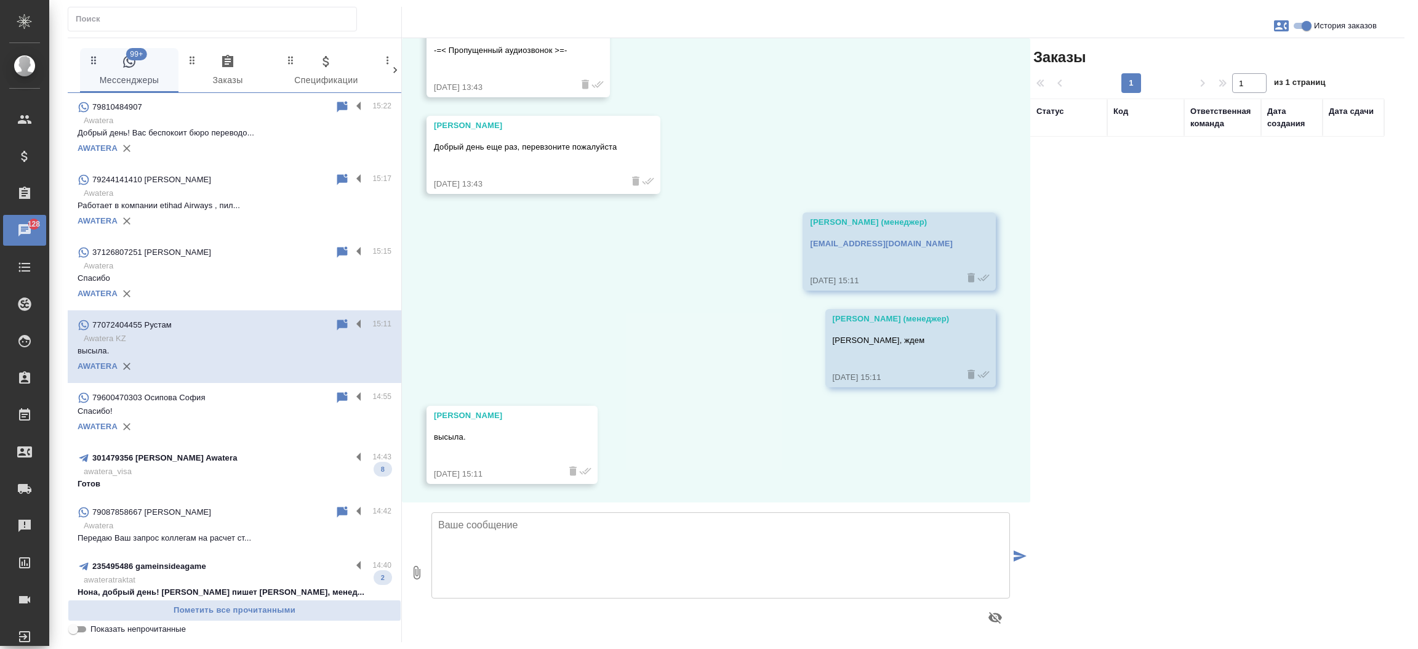
scroll to position [8590, 0]
click at [182, 473] on p "awatera_visa" at bounding box center [238, 471] width 308 height 12
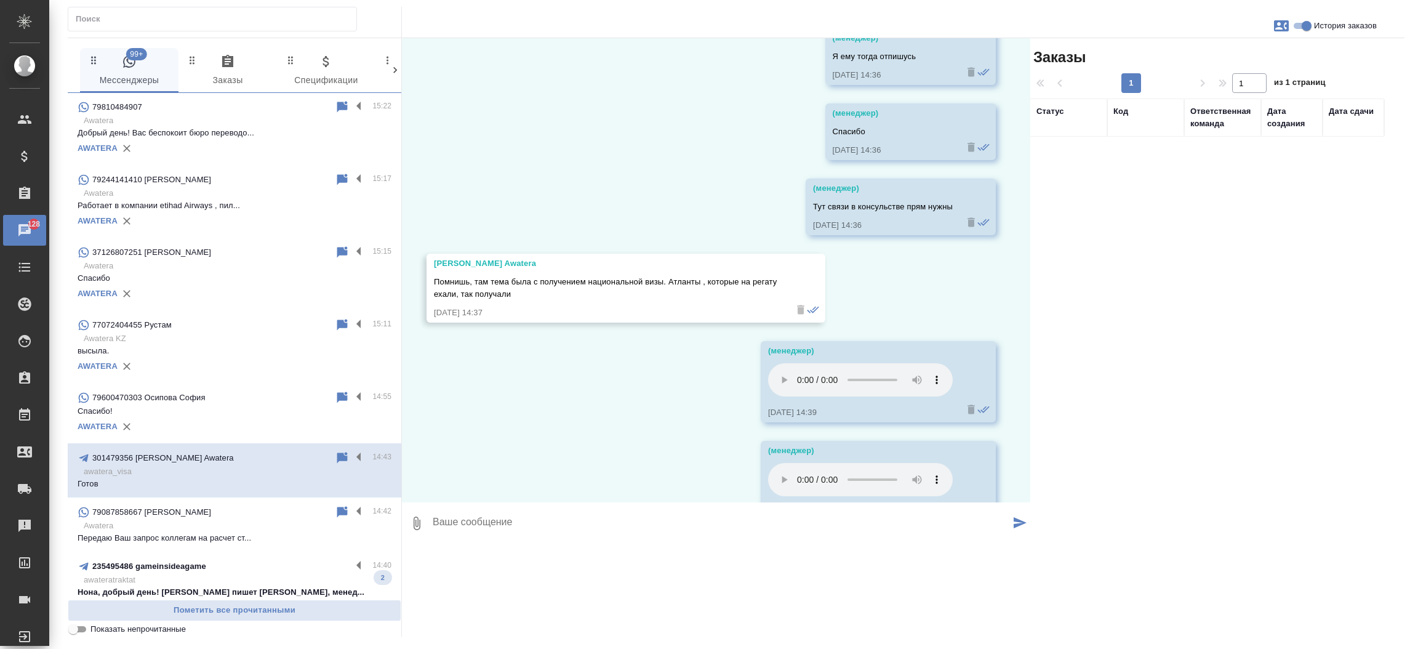
scroll to position [39692, 0]
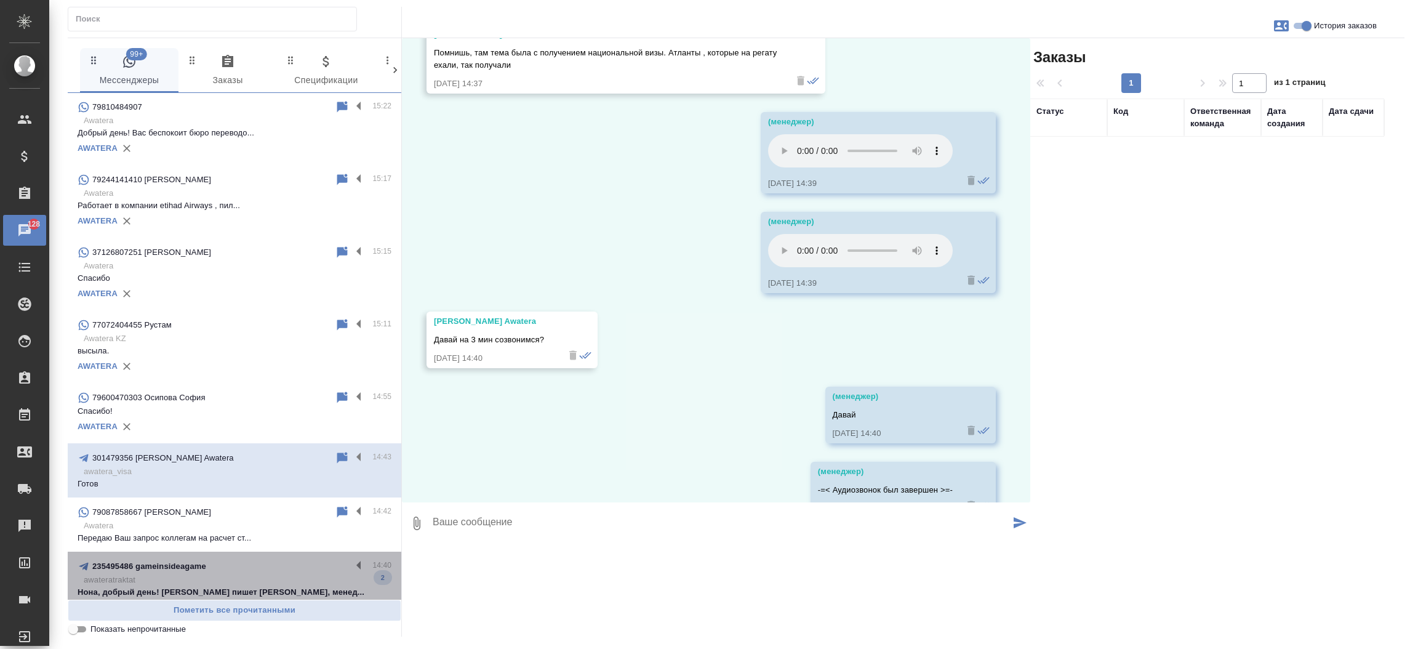
click at [241, 559] on div "235495486 gameinsideagame" at bounding box center [215, 566] width 274 height 15
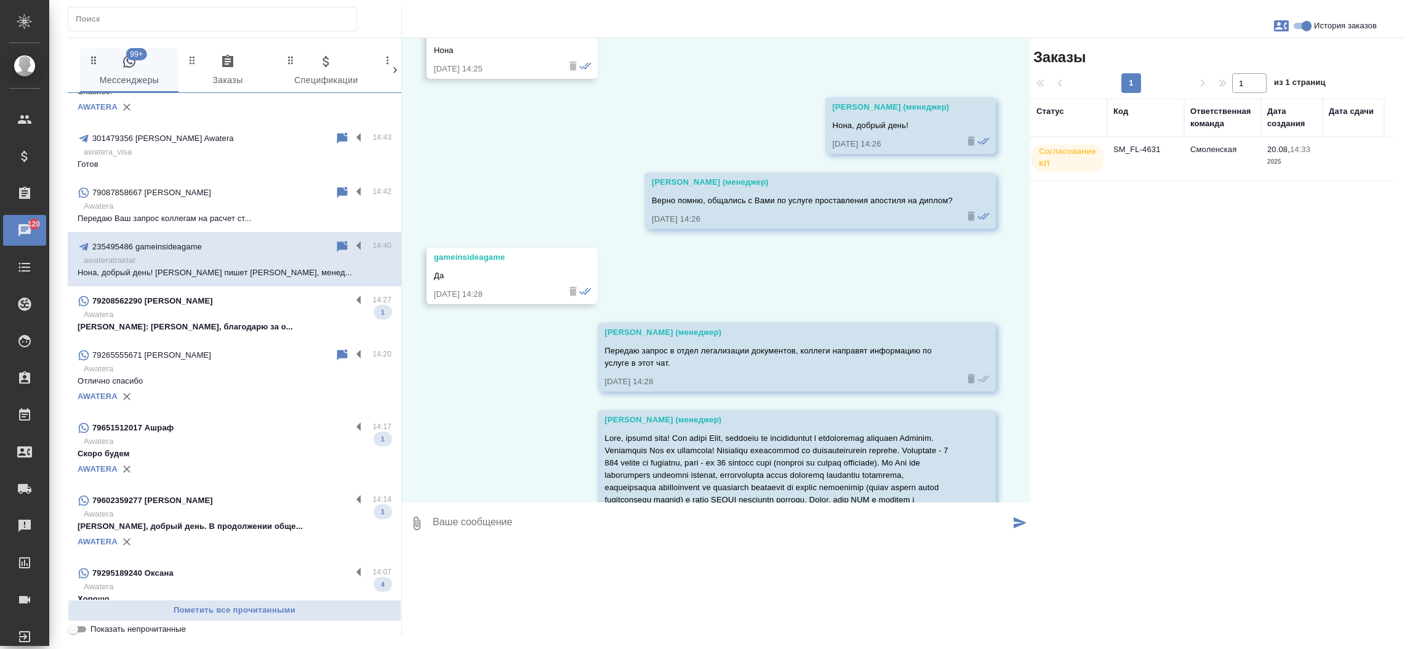
scroll to position [795, 0]
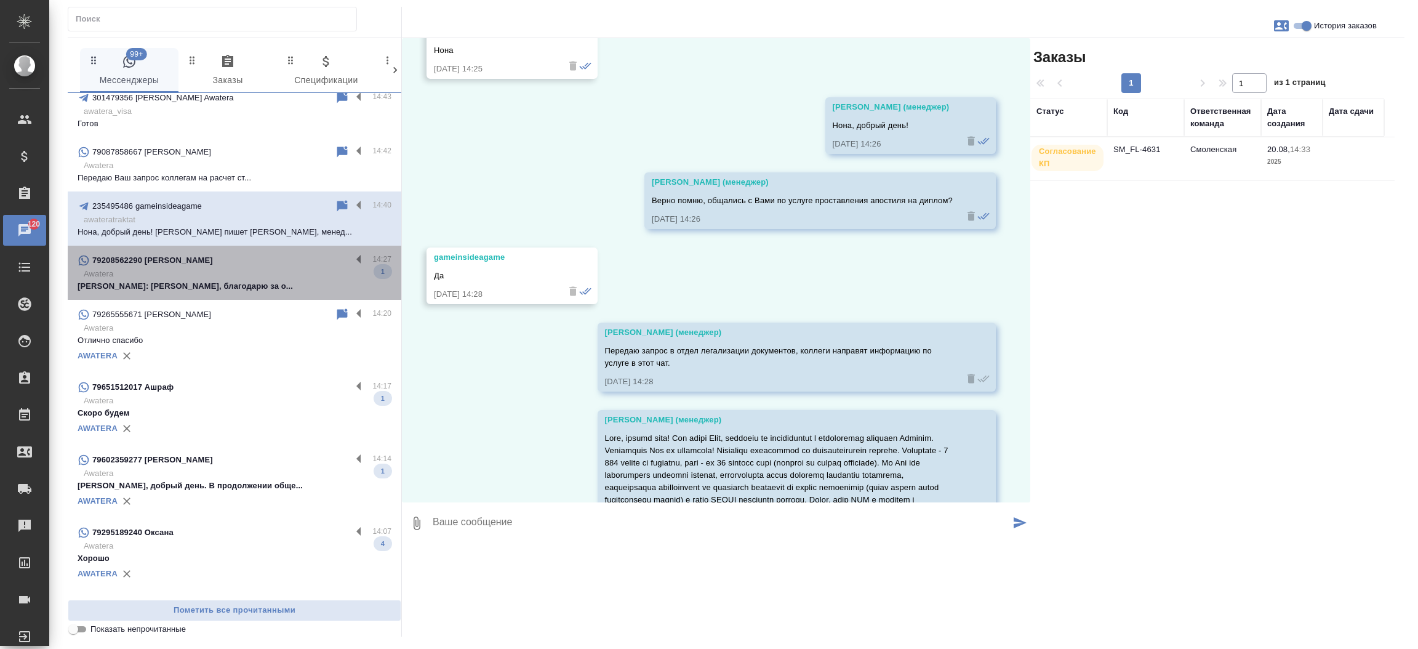
click at [249, 271] on p "Awatera" at bounding box center [238, 274] width 308 height 12
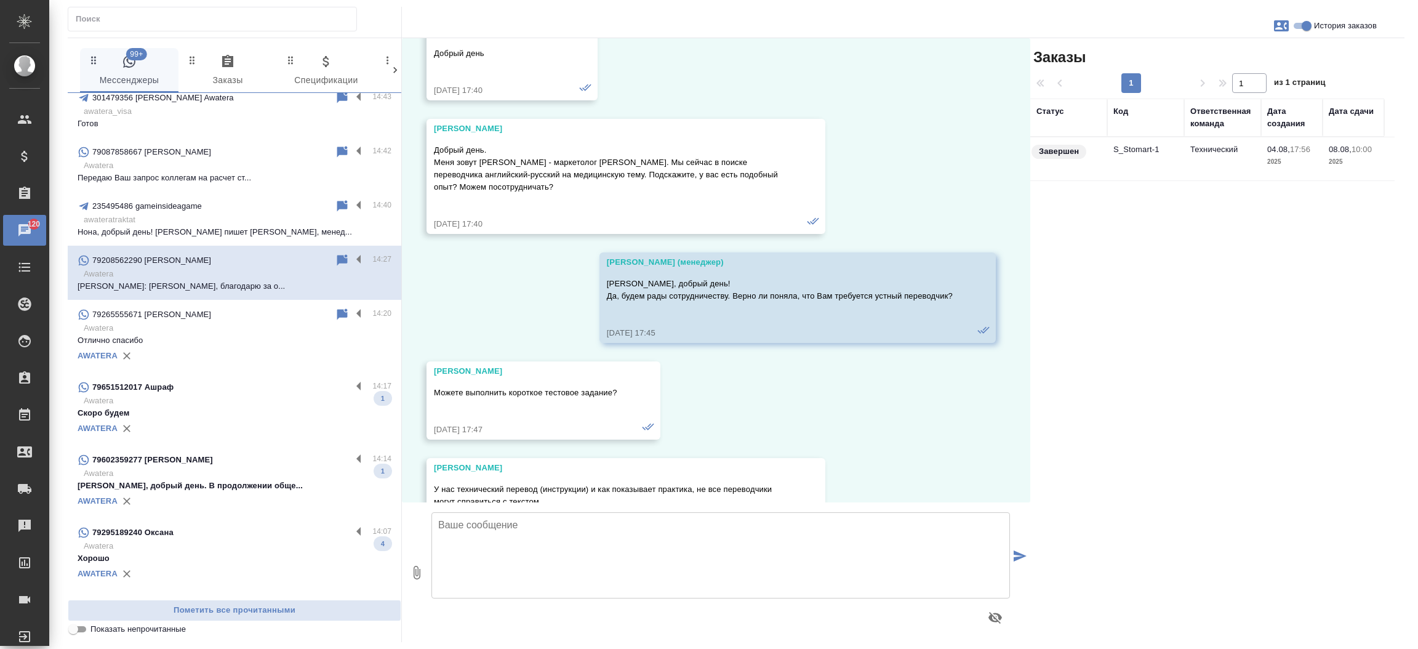
scroll to position [2485, 0]
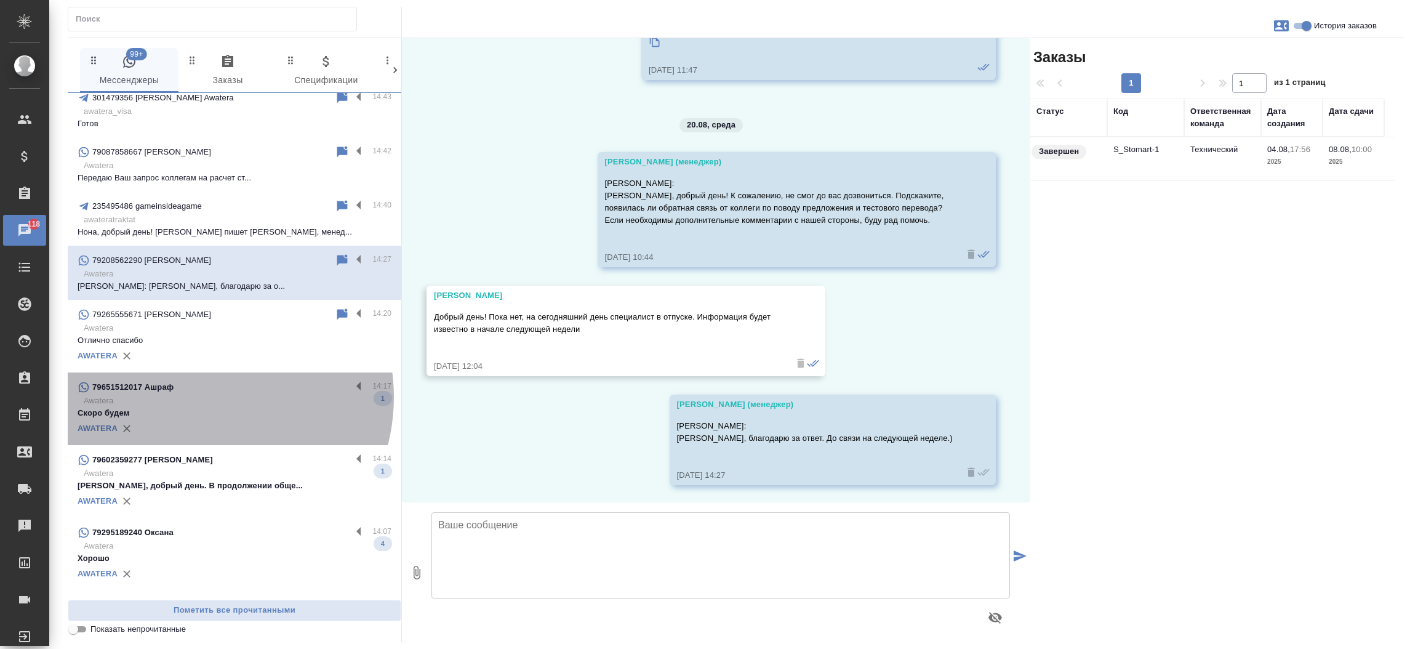
click at [201, 396] on p "Awatera" at bounding box center [238, 400] width 308 height 12
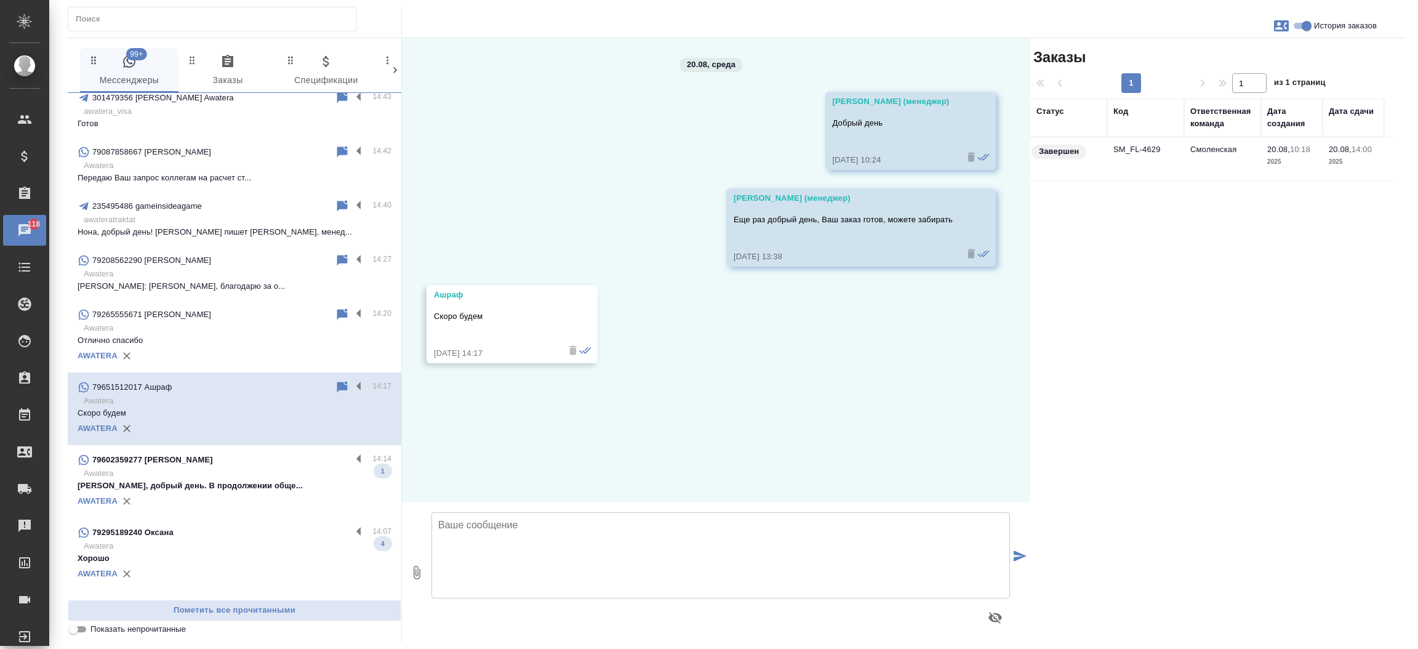
scroll to position [0, 0]
click at [166, 468] on p "Awatera" at bounding box center [238, 473] width 308 height 12
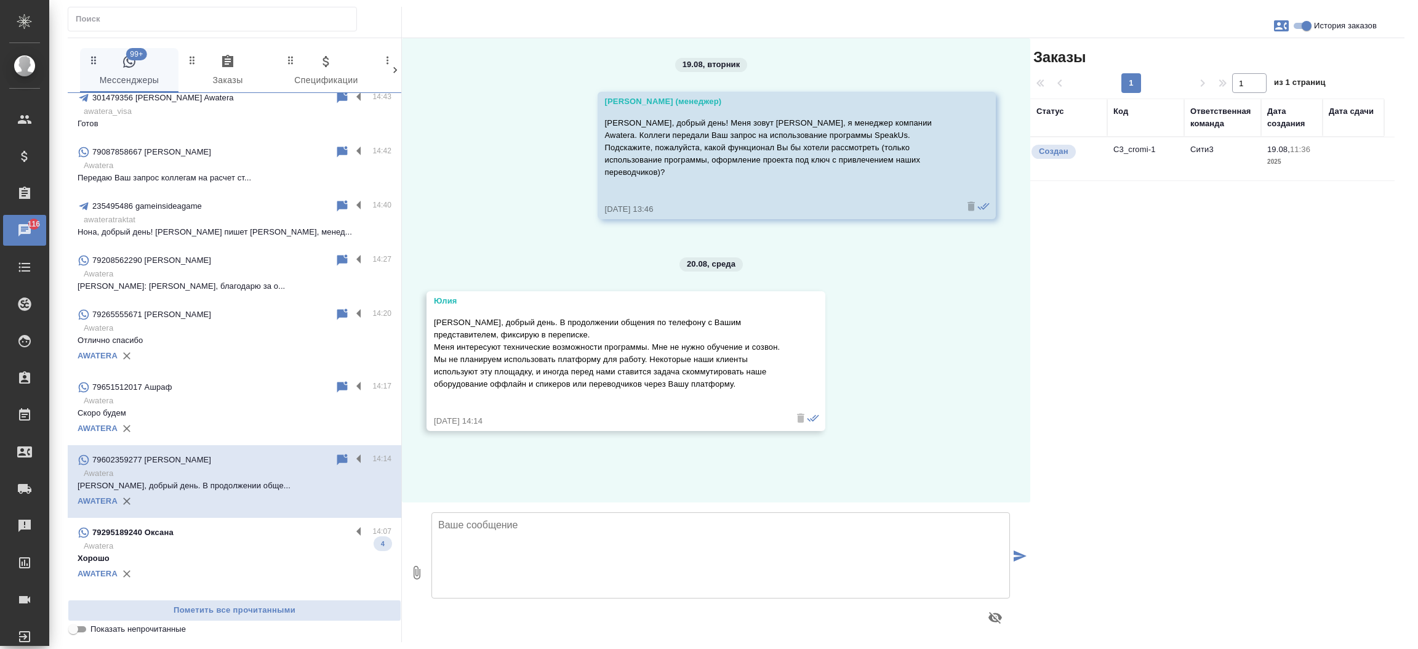
click at [1132, 153] on td "C3_cromi-1" at bounding box center [1145, 158] width 77 height 43
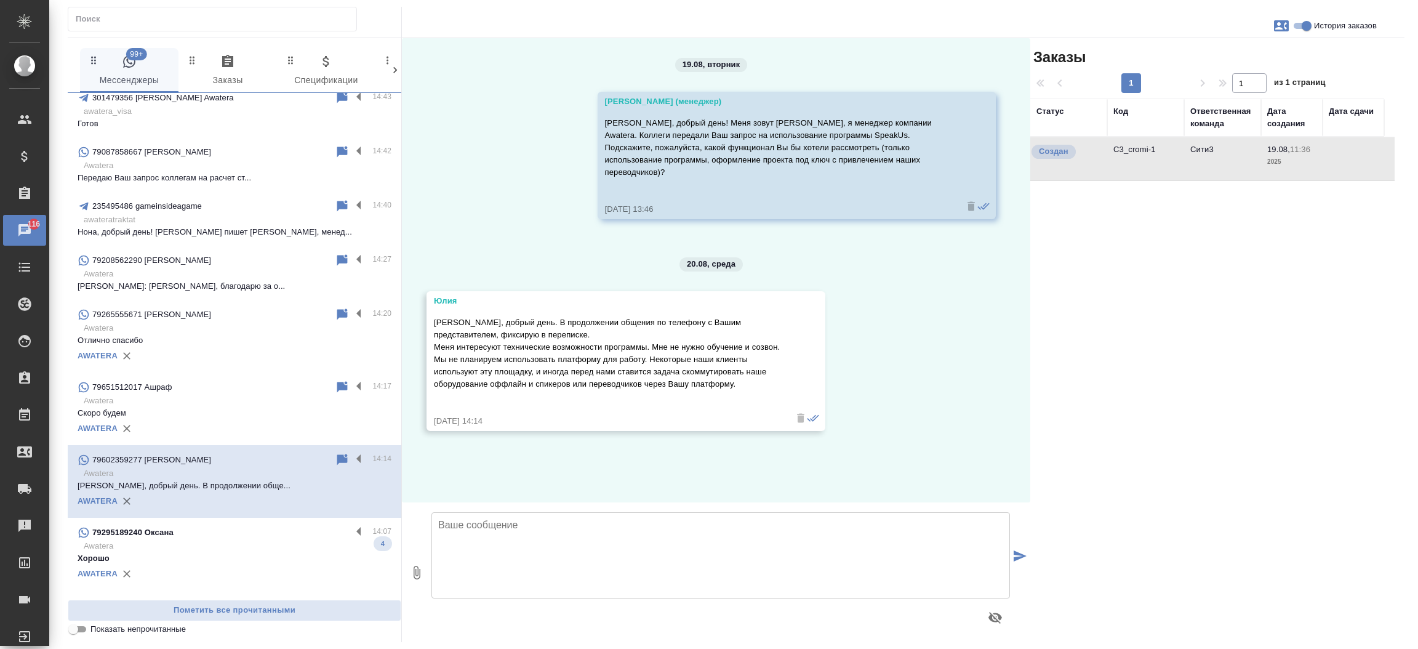
click at [1132, 153] on td "C3_cromi-1" at bounding box center [1145, 158] width 77 height 43
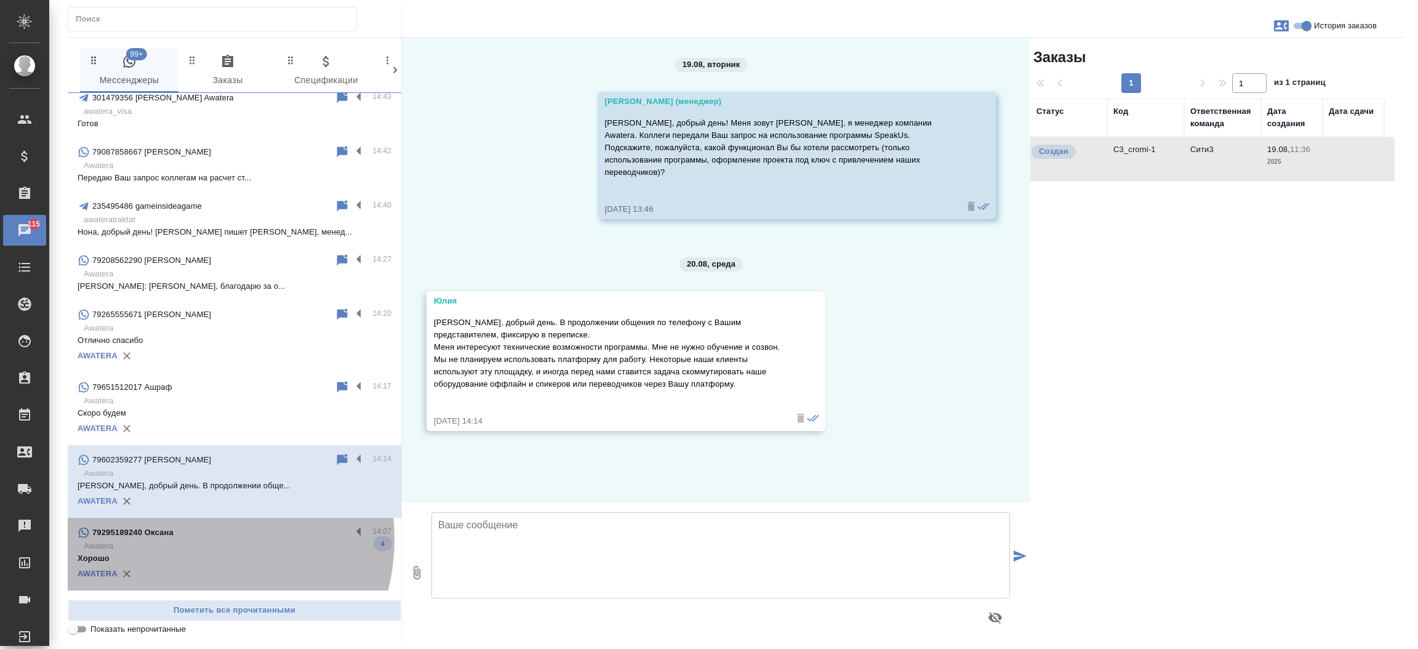
click at [189, 538] on div "79295189240 Оксана" at bounding box center [215, 532] width 274 height 15
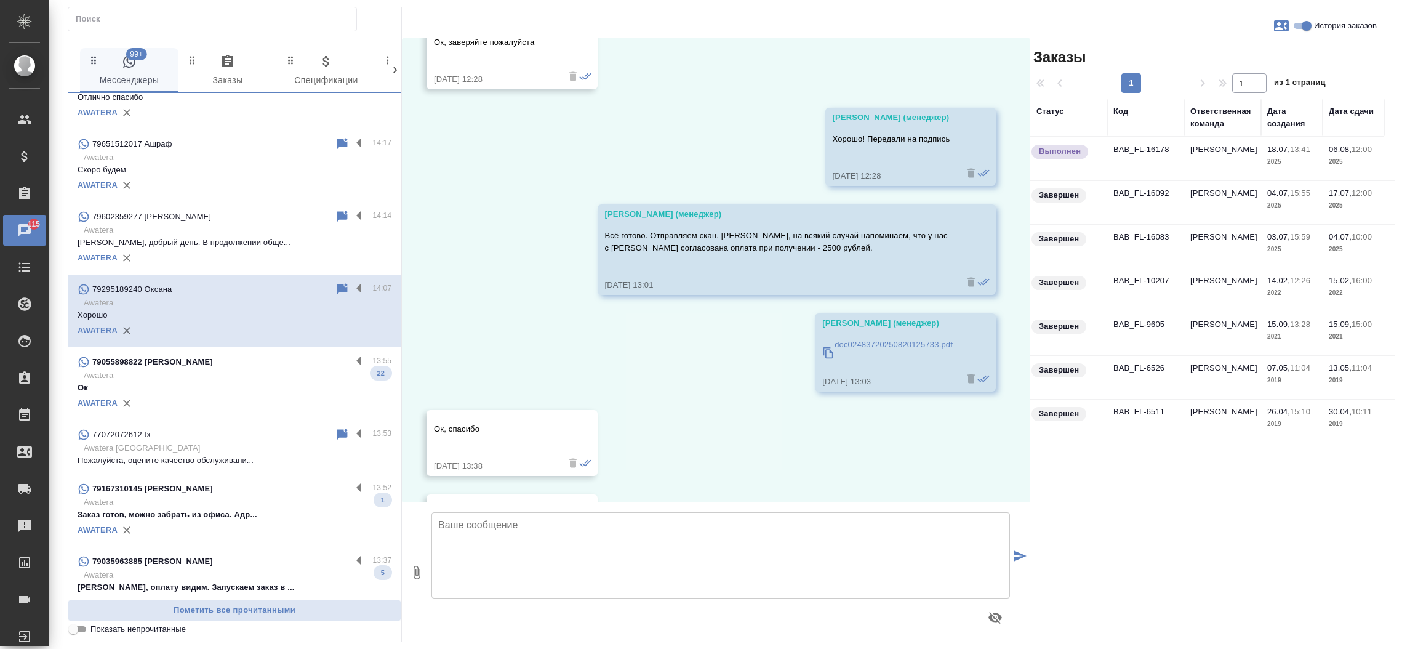
scroll to position [1093, 0]
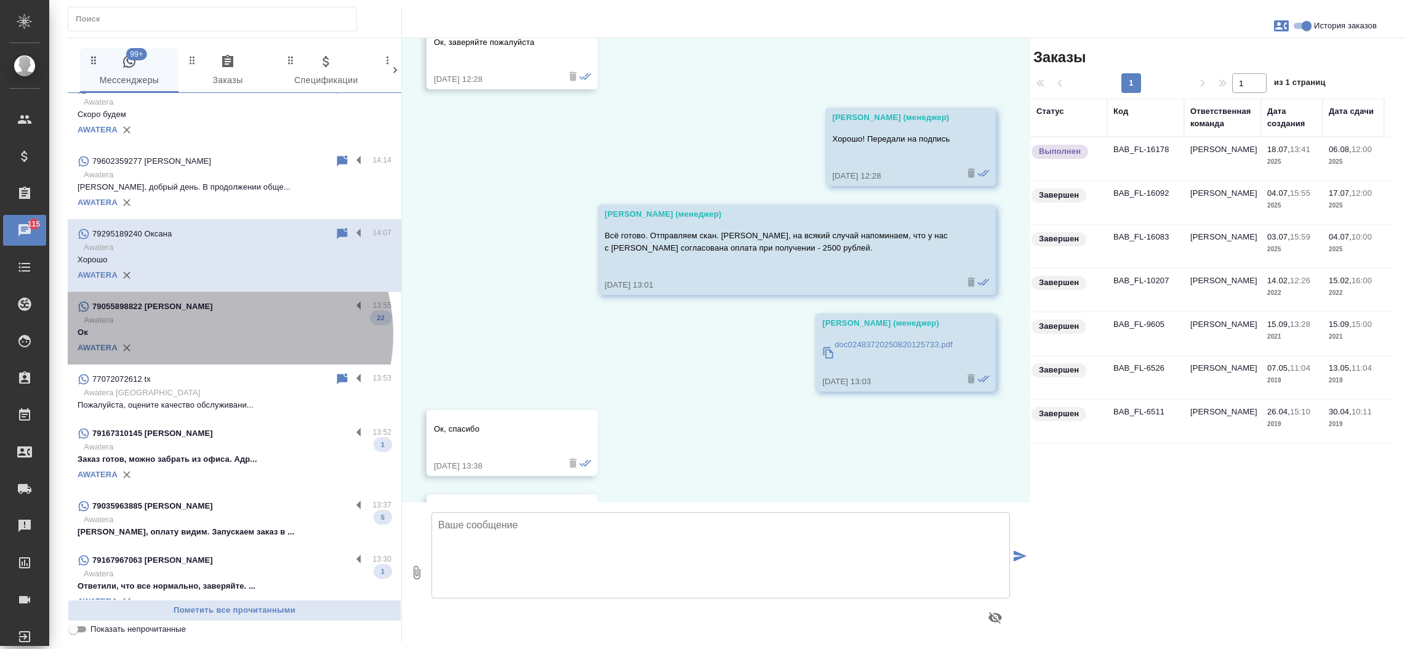
click at [217, 334] on p "Ок" at bounding box center [235, 332] width 314 height 12
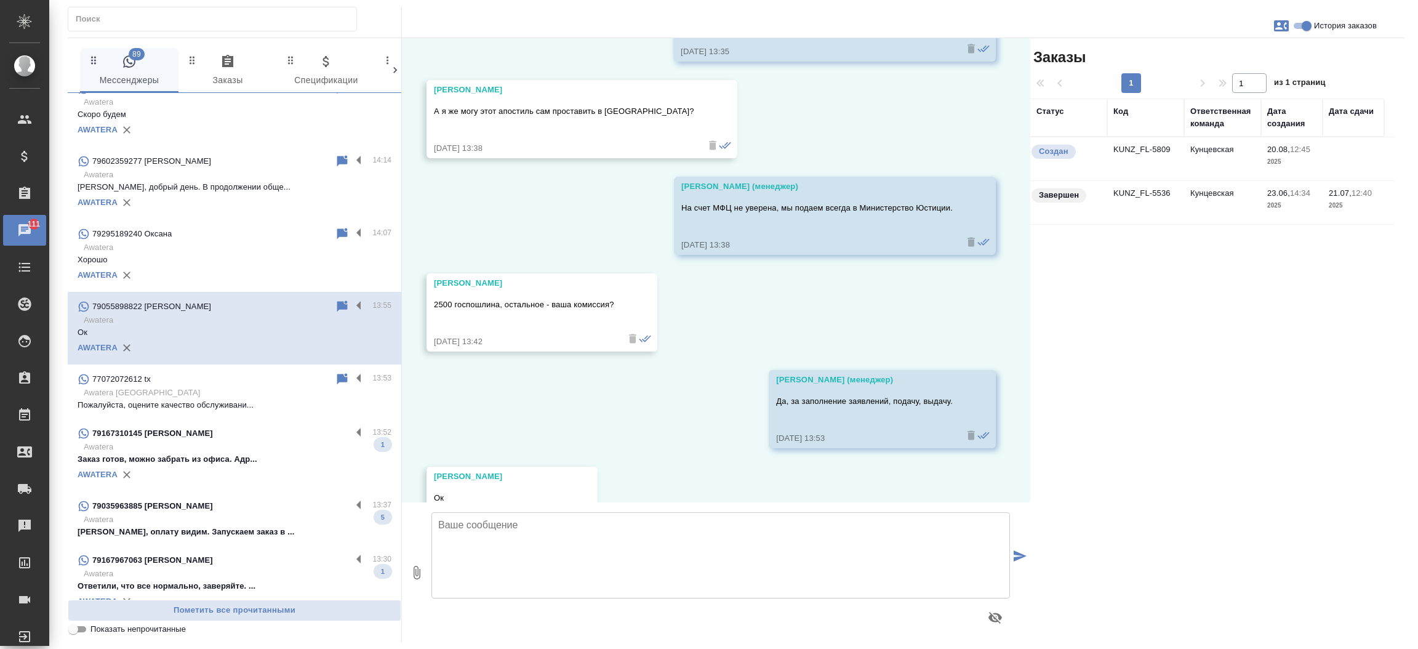
scroll to position [12229, 0]
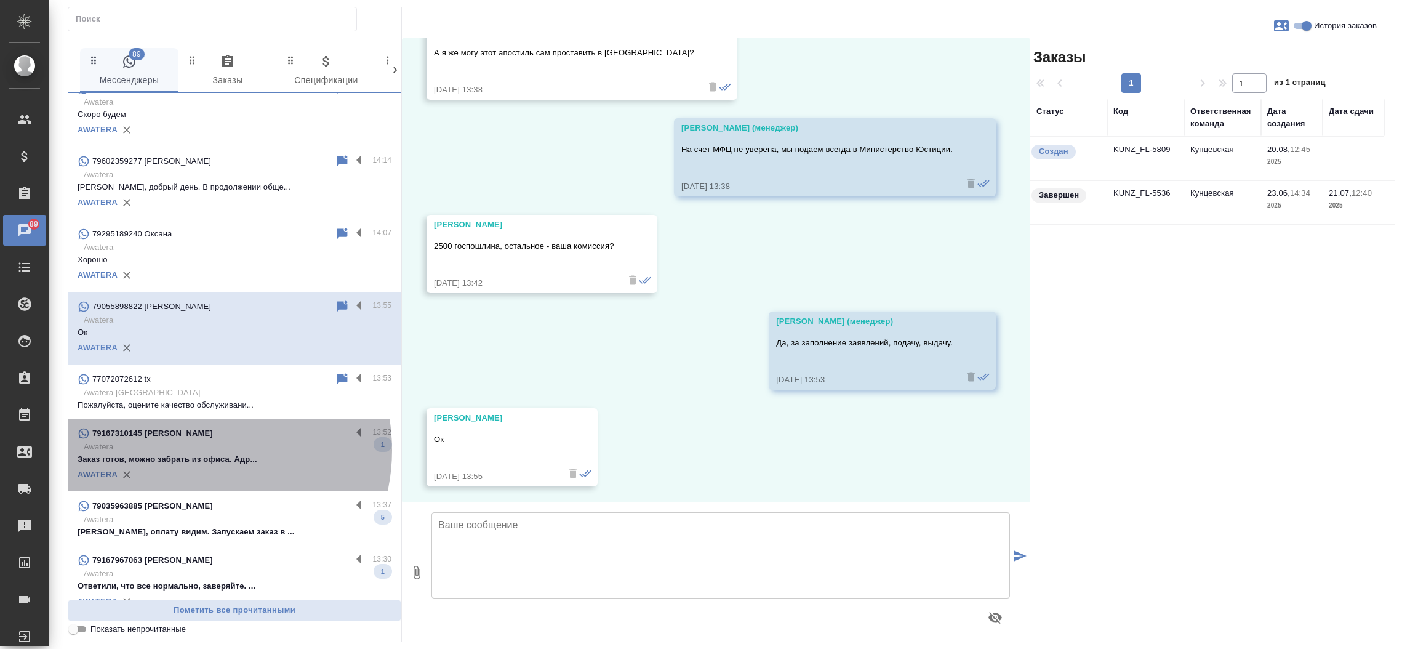
click at [197, 449] on p "Awatera" at bounding box center [238, 447] width 308 height 12
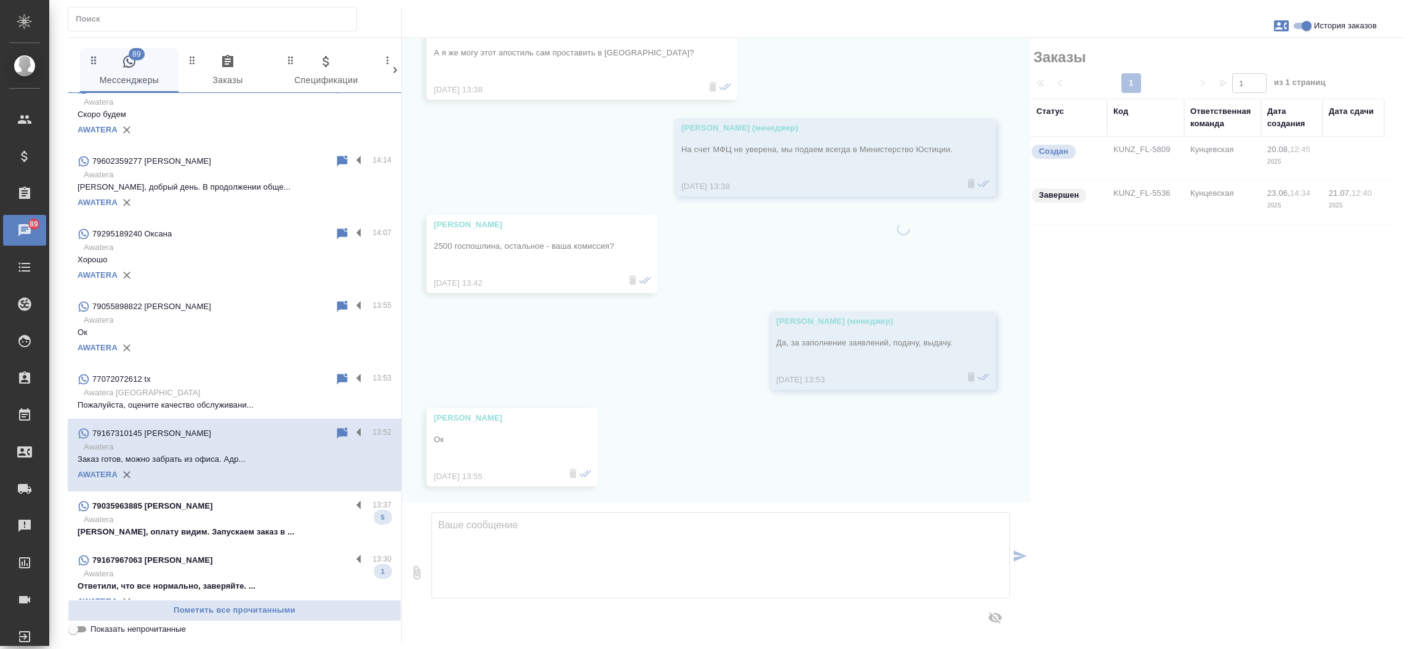
scroll to position [5545, 0]
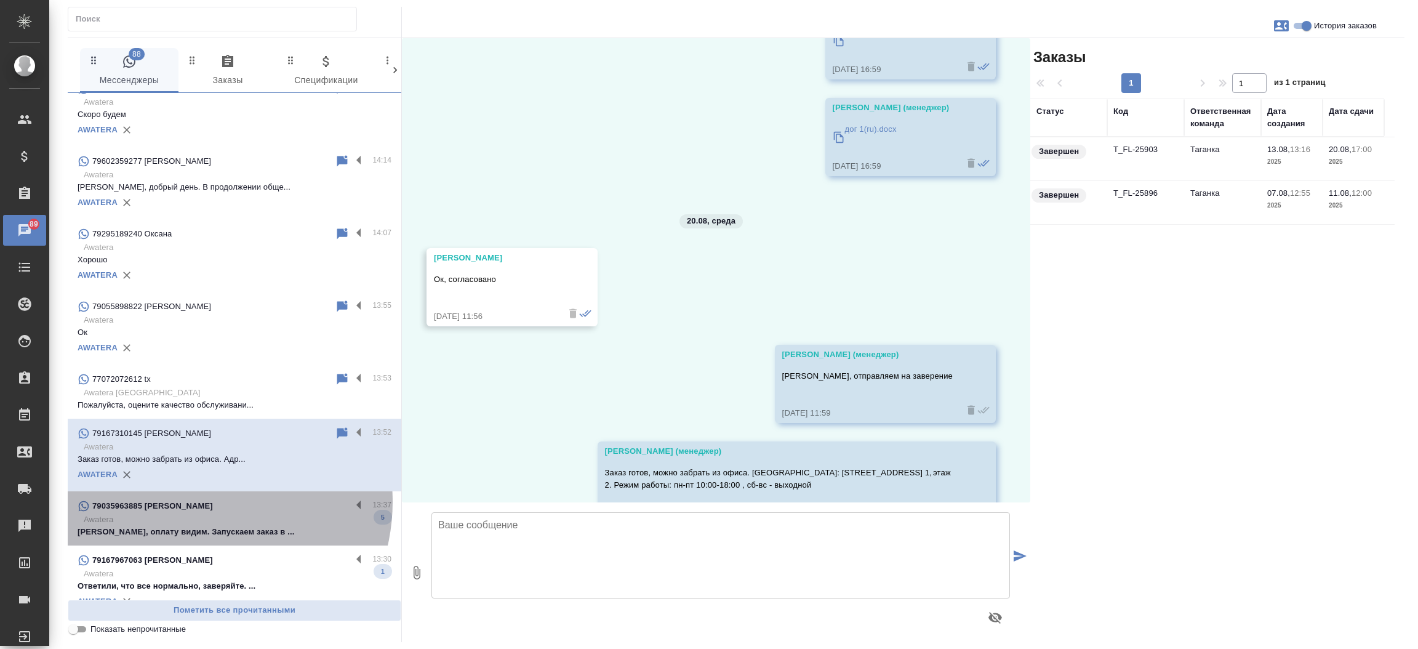
click at [196, 501] on div "79035963885 Elena" at bounding box center [215, 505] width 274 height 15
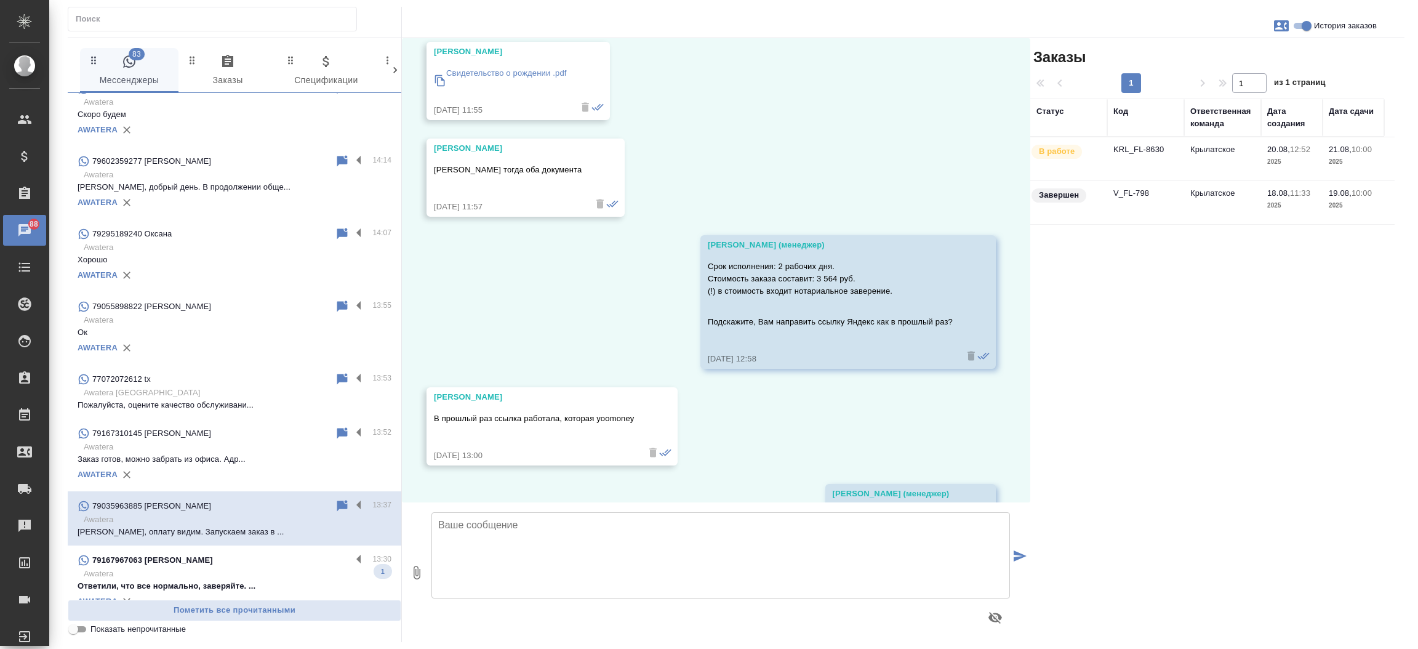
scroll to position [4190, 0]
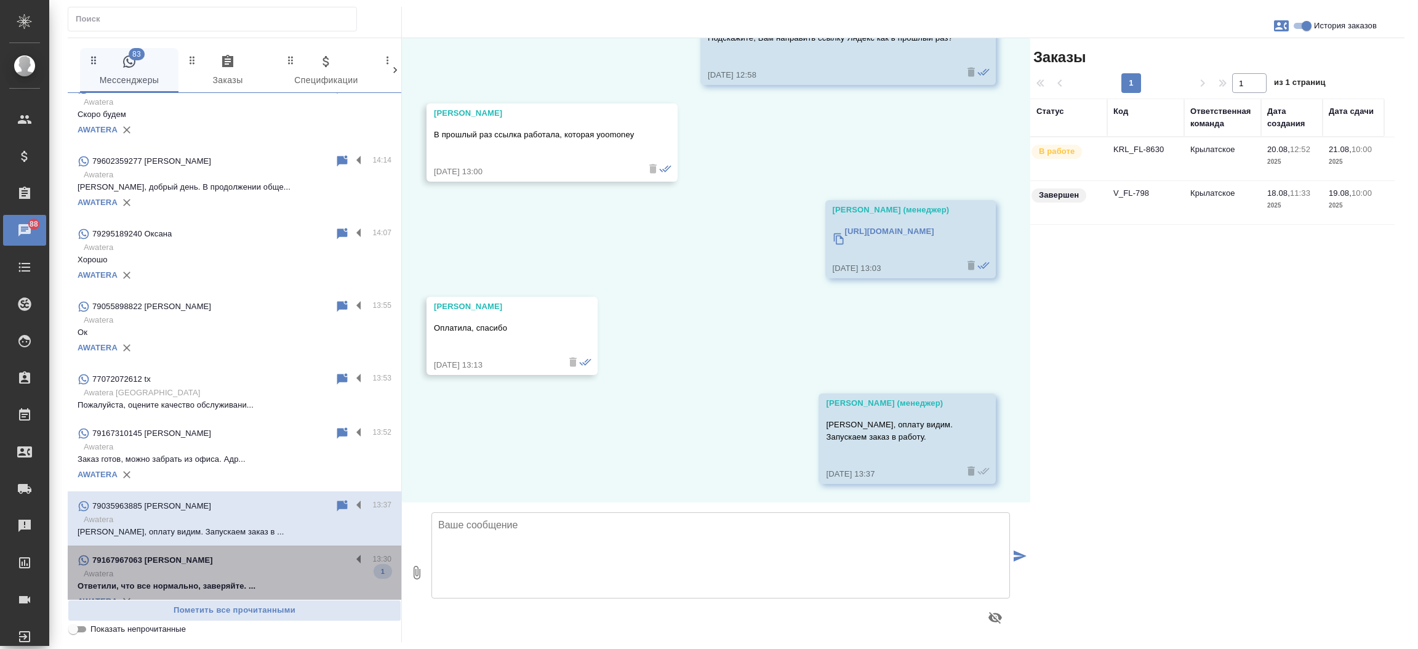
click at [241, 567] on p "Awatera" at bounding box center [238, 573] width 308 height 12
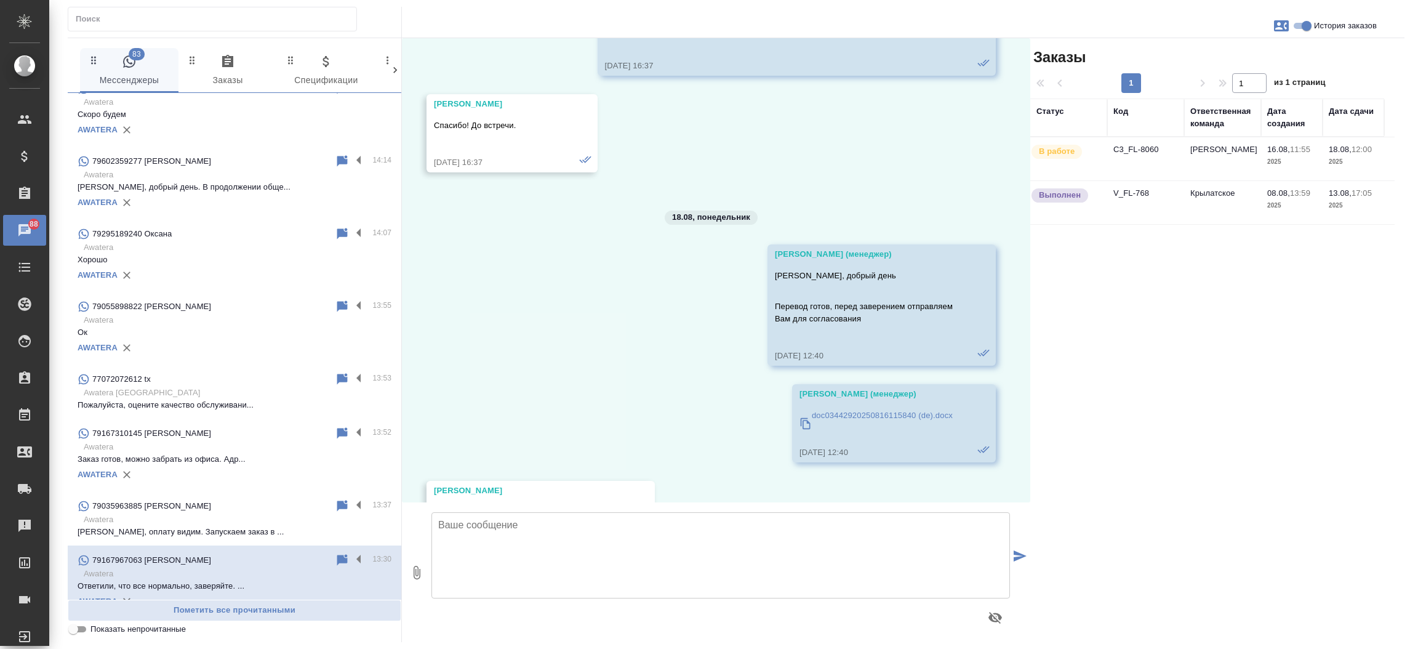
scroll to position [4073, 0]
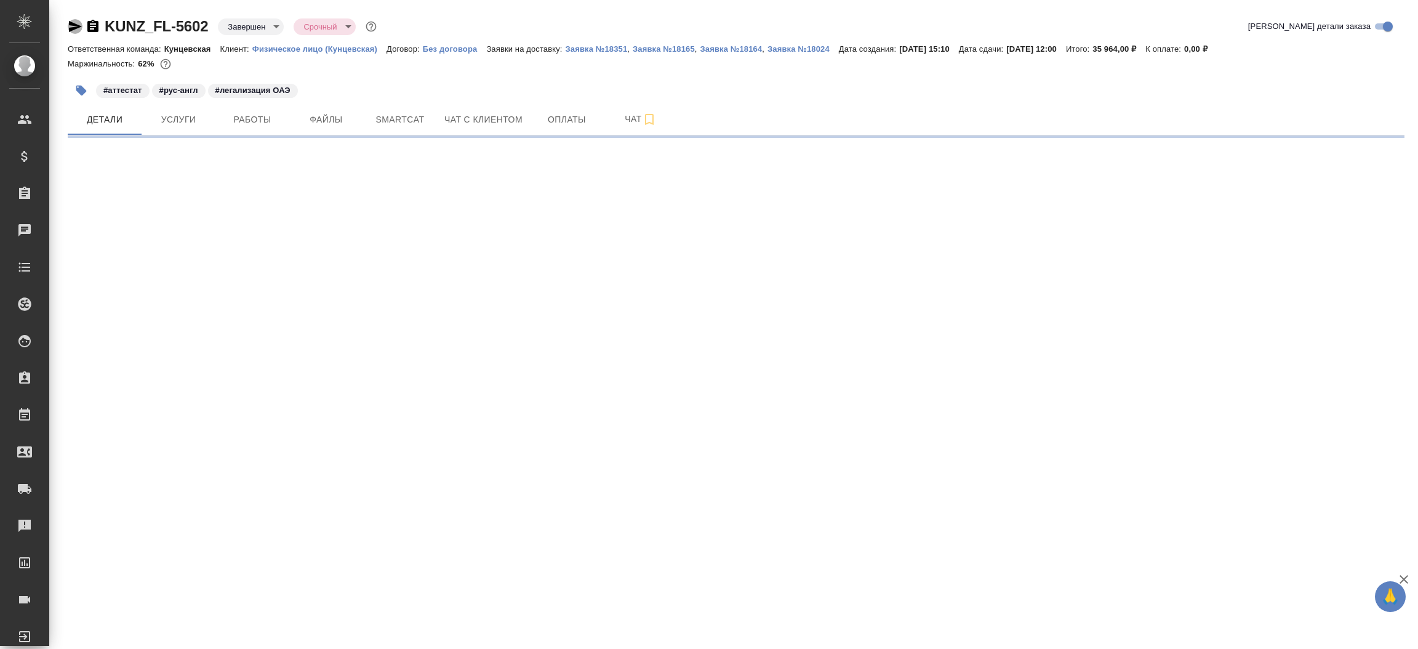
click at [69, 22] on icon "button" at bounding box center [75, 26] width 13 height 11
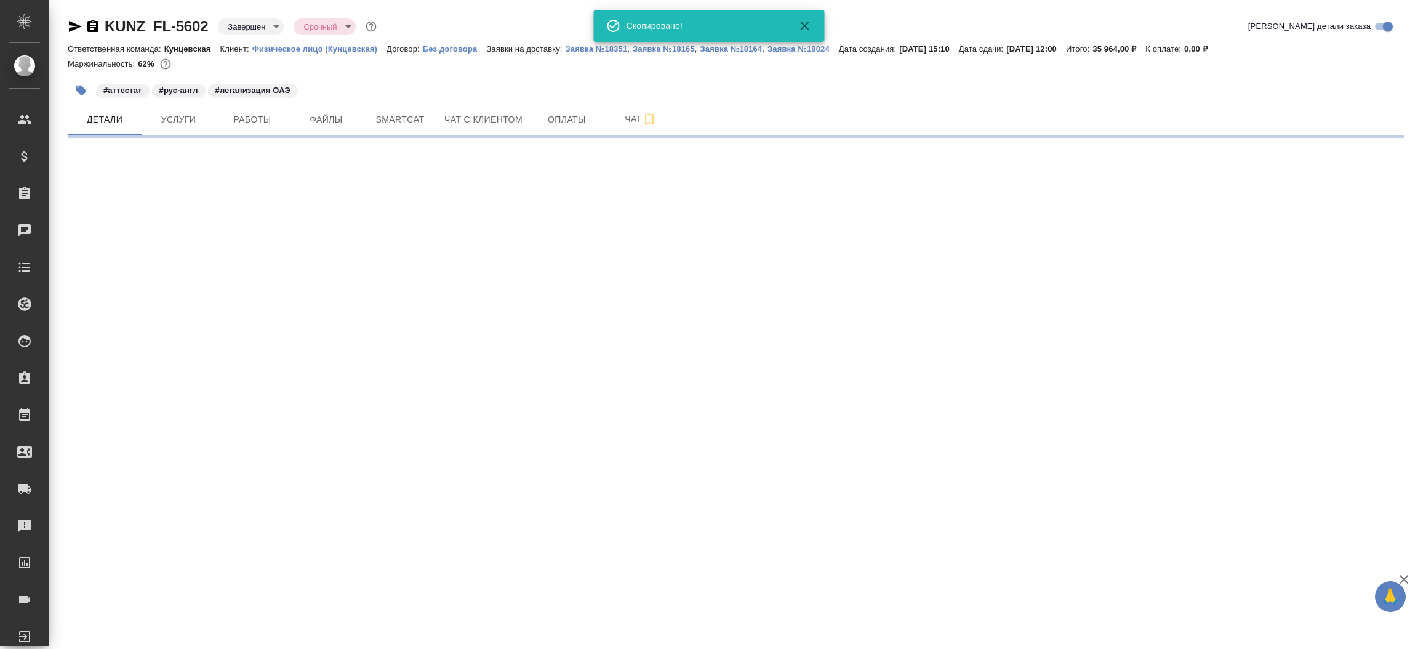
select select "RU"
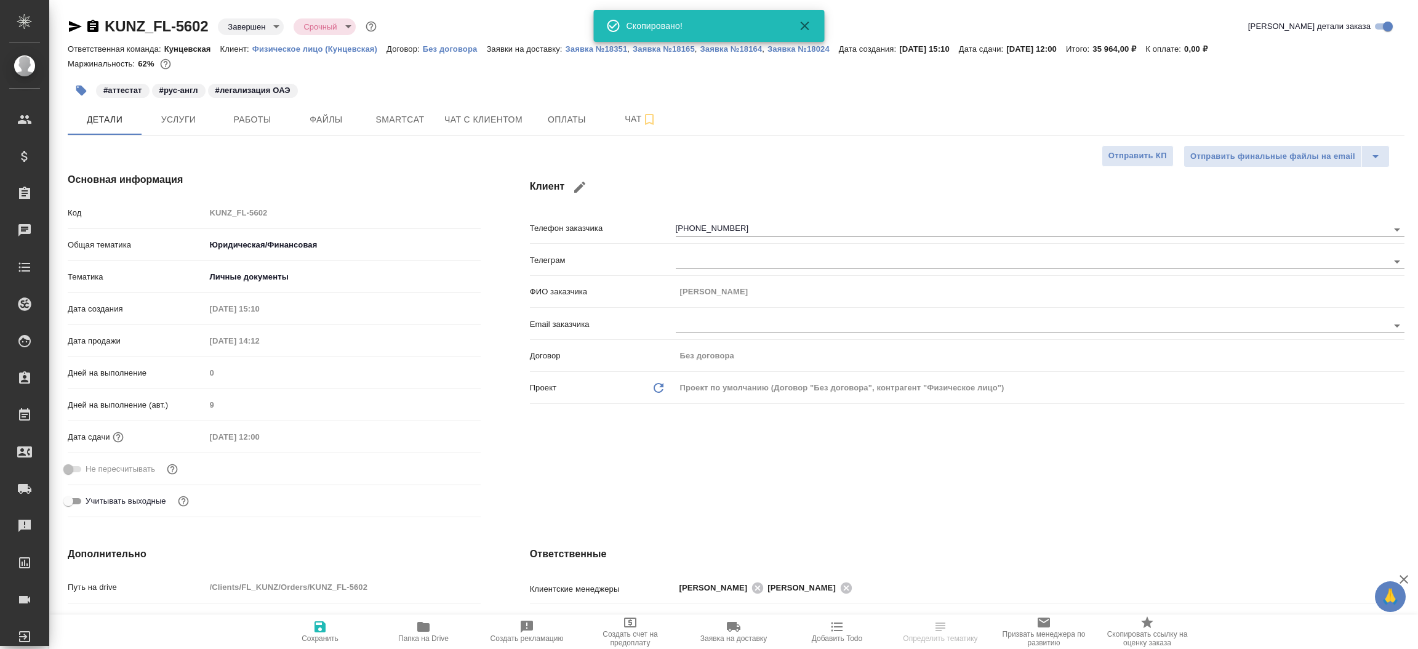
type textarea "x"
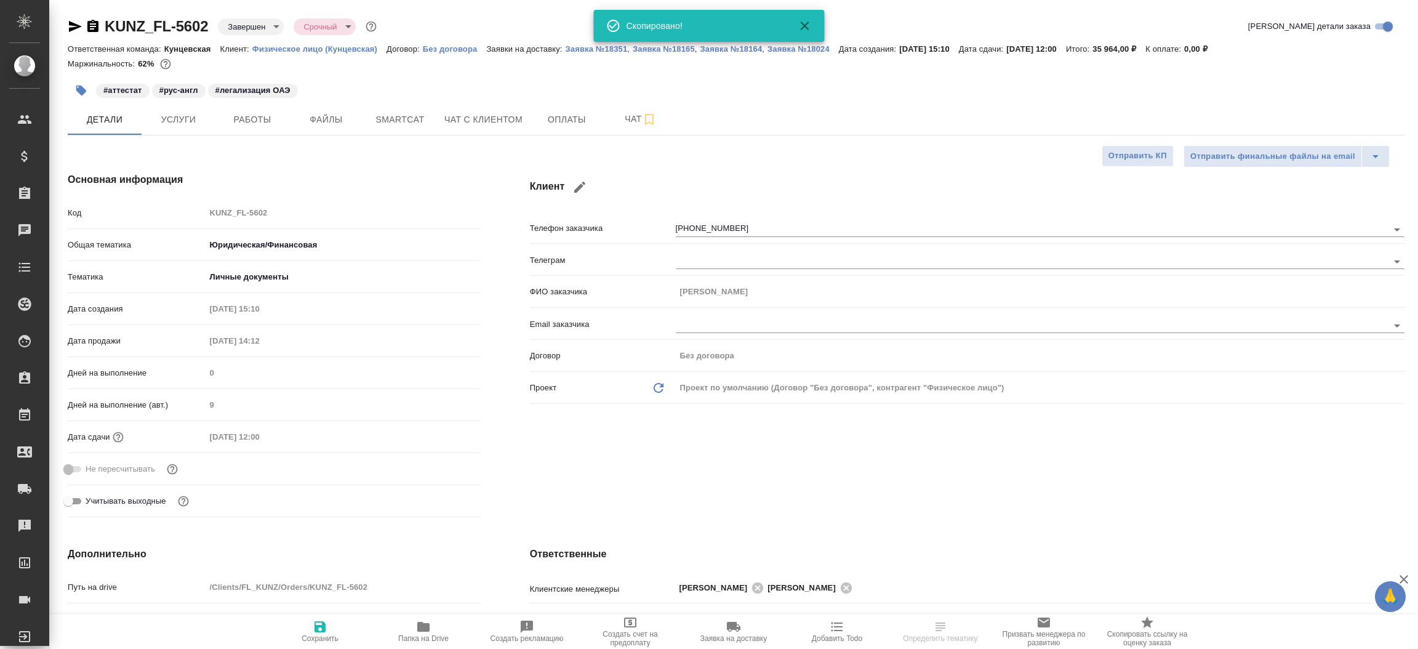
type textarea "x"
type input "Газизов Ринат"
type input "Веселова Юлия"
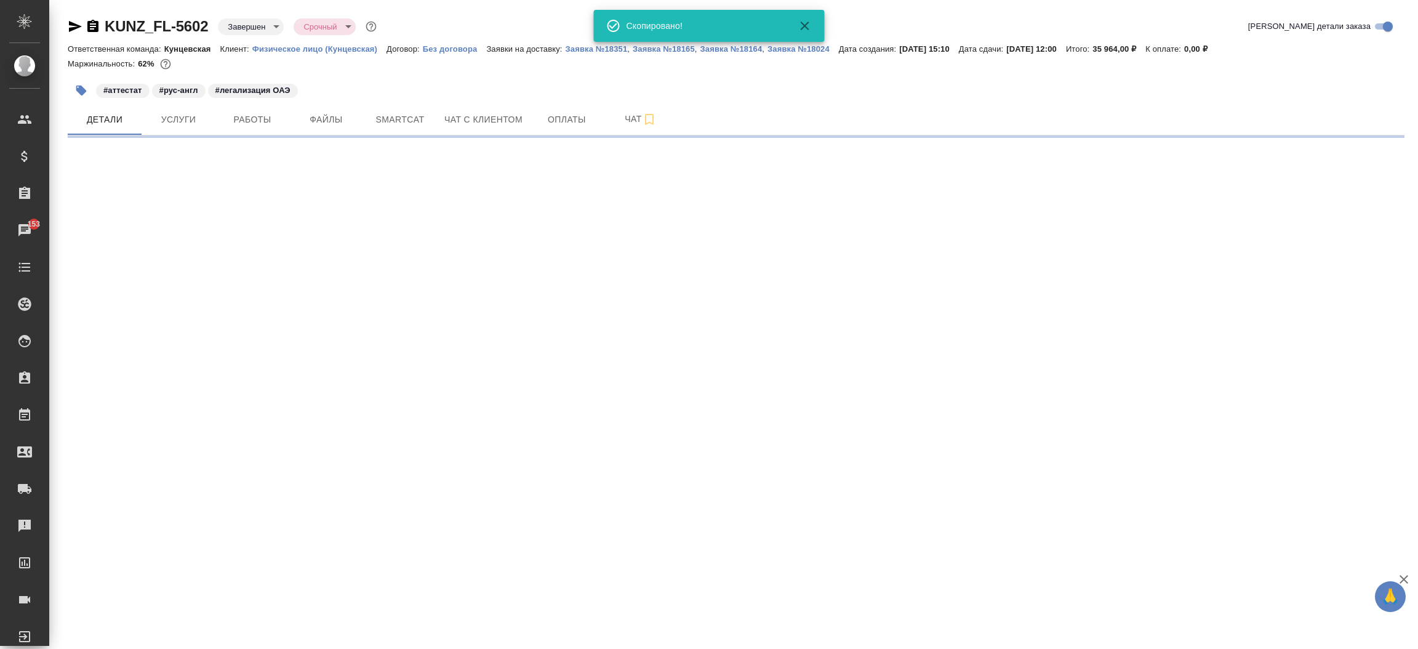
select select "RU"
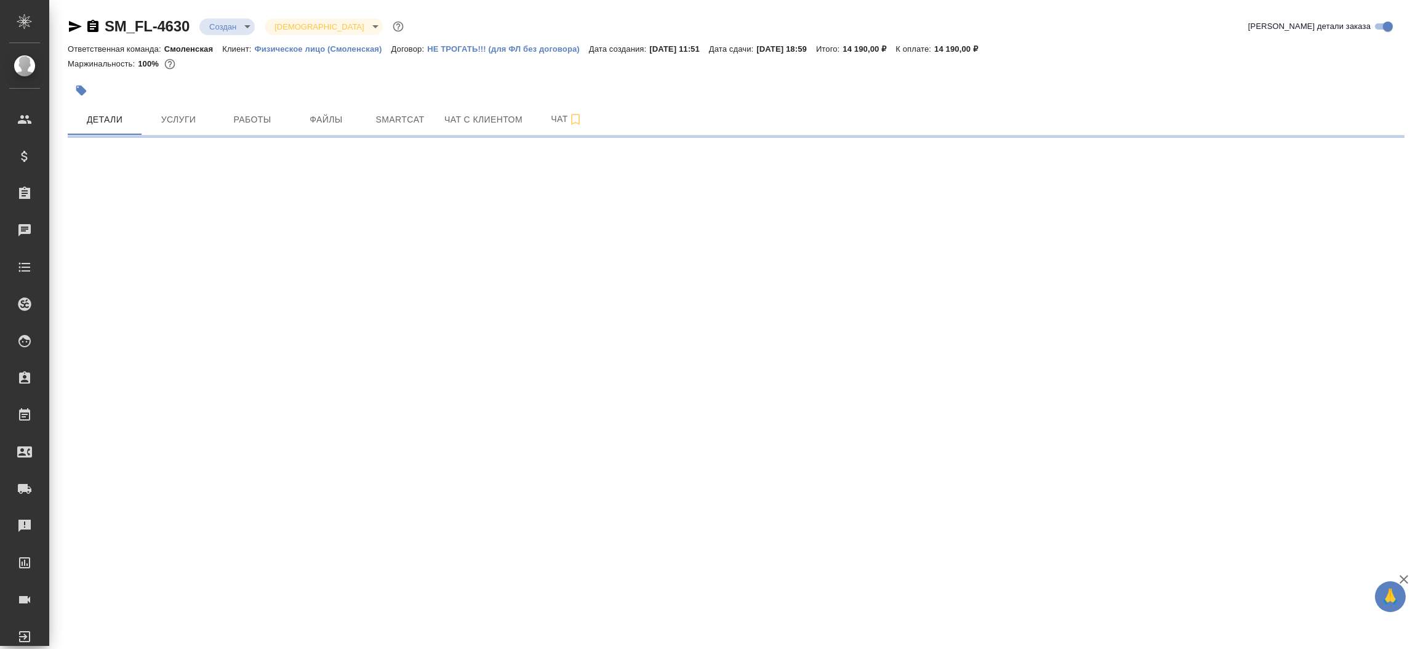
select select "RU"
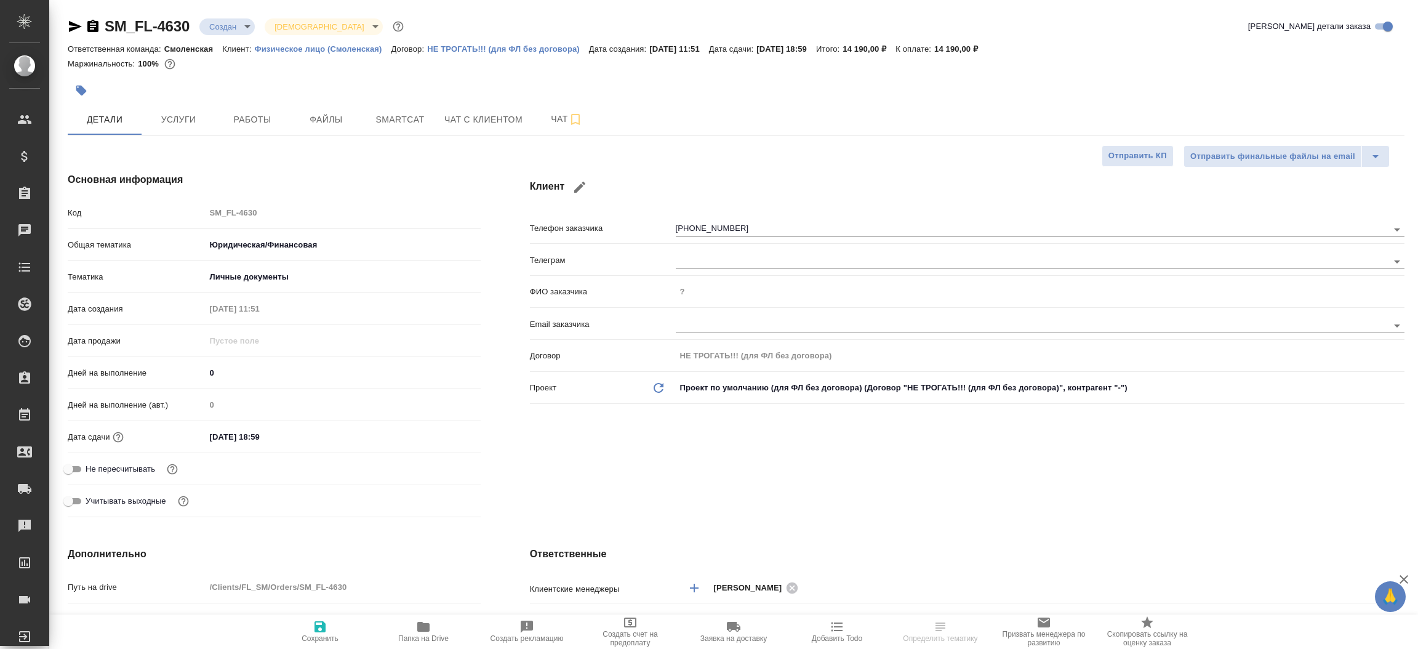
type textarea "x"
click at [73, 28] on icon "button" at bounding box center [75, 26] width 13 height 11
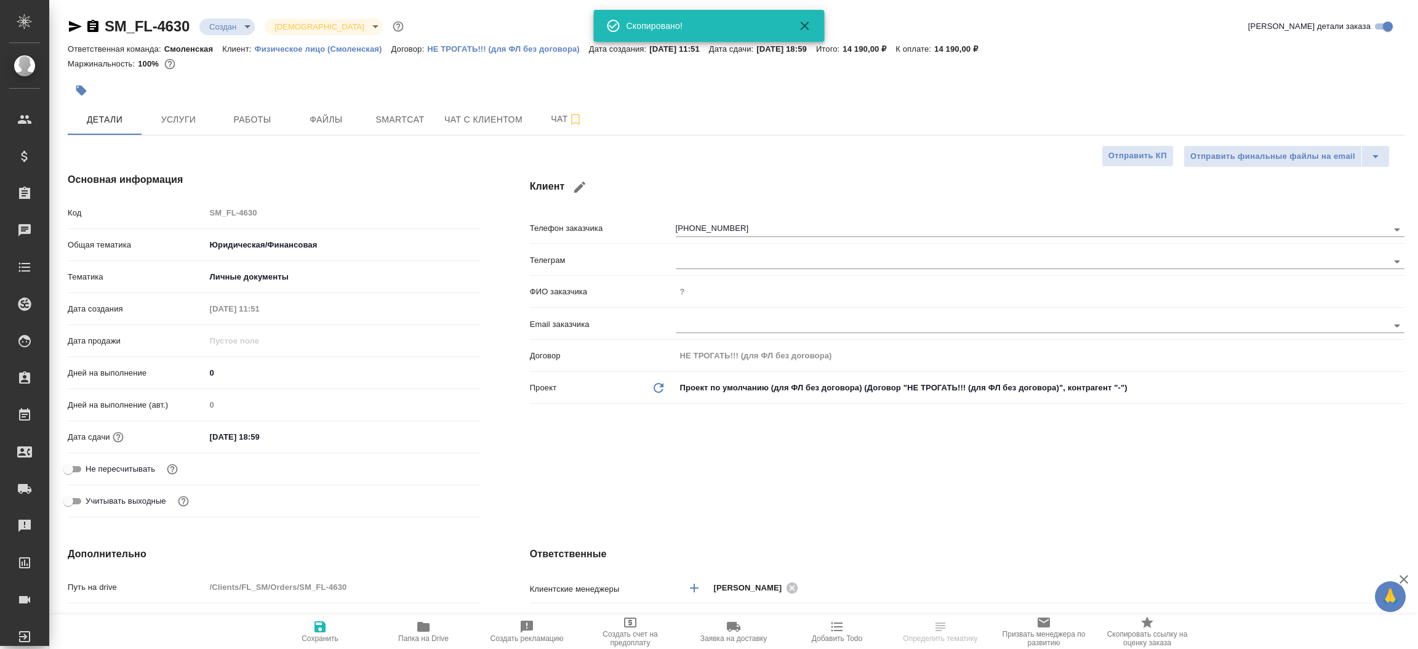
type textarea "x"
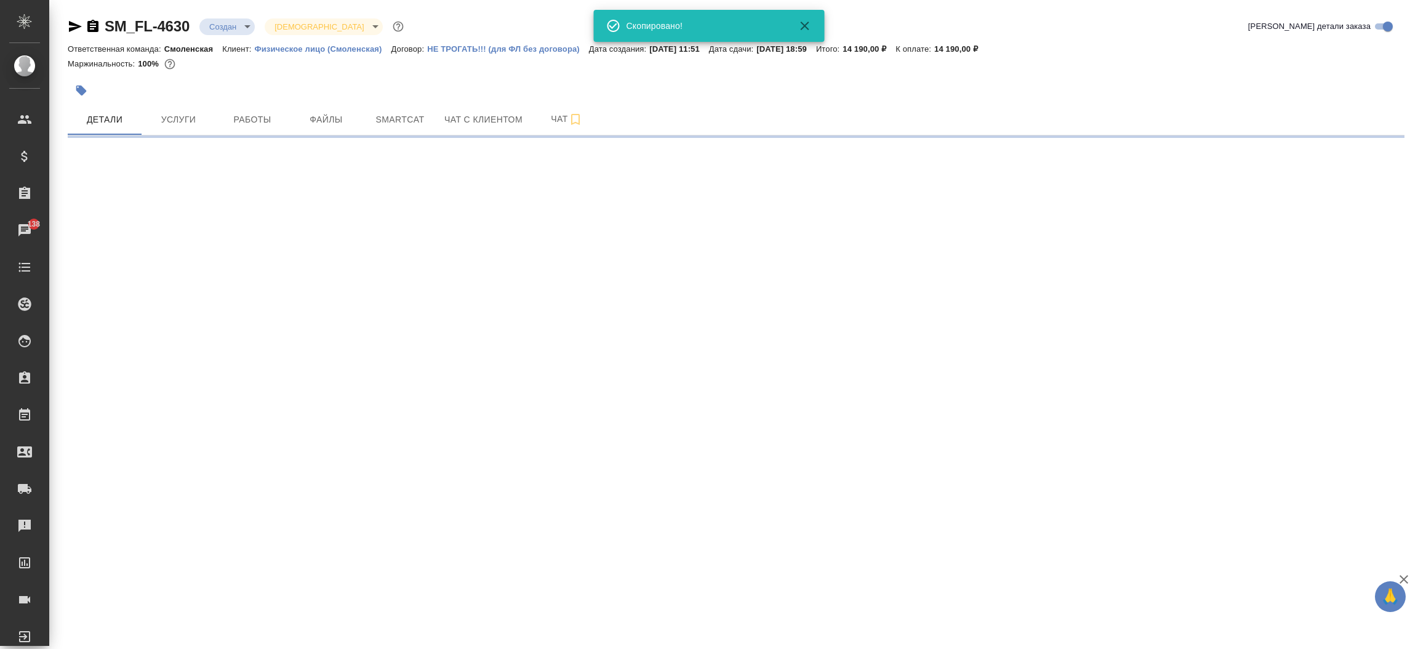
select select "RU"
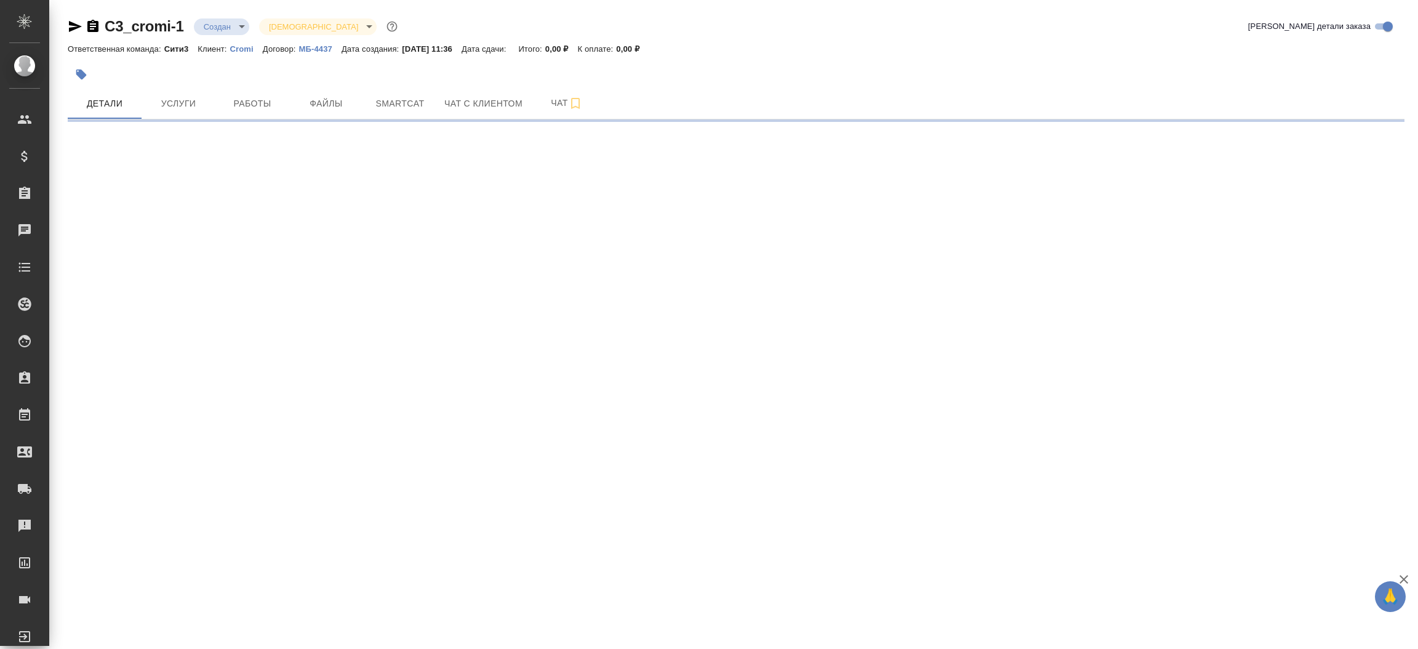
select select "RU"
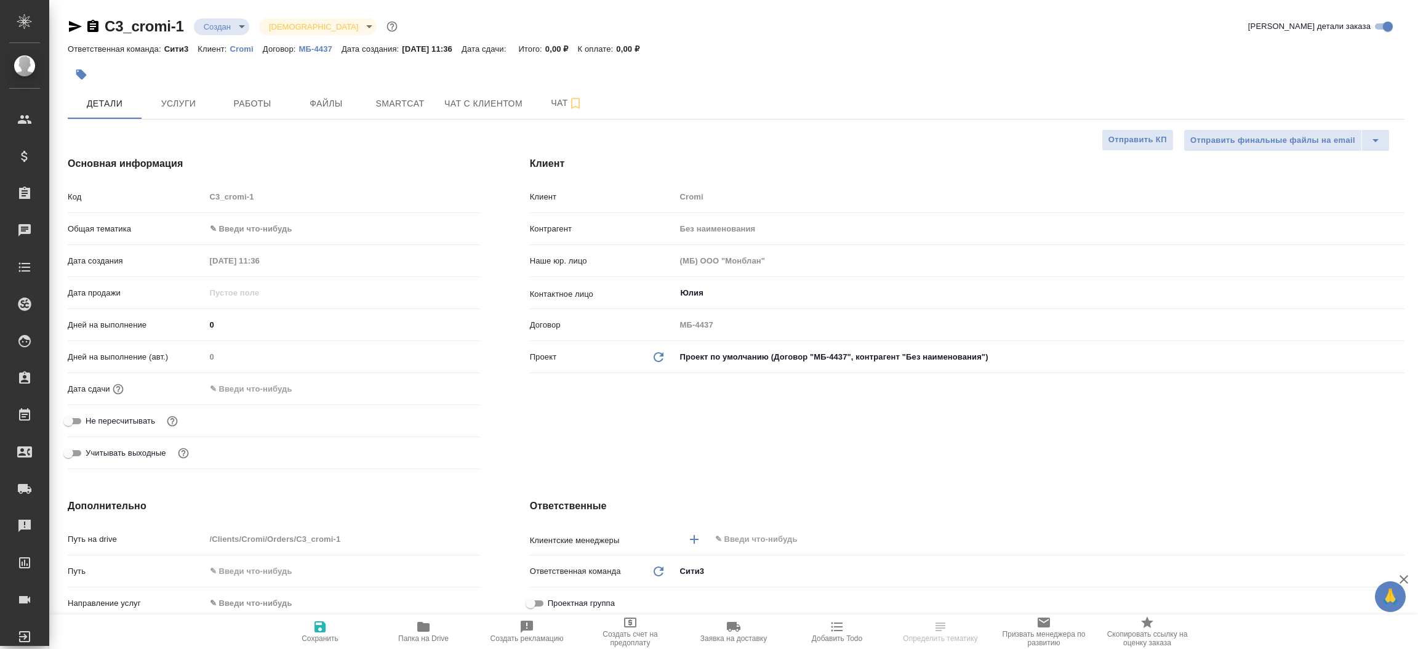
type textarea "x"
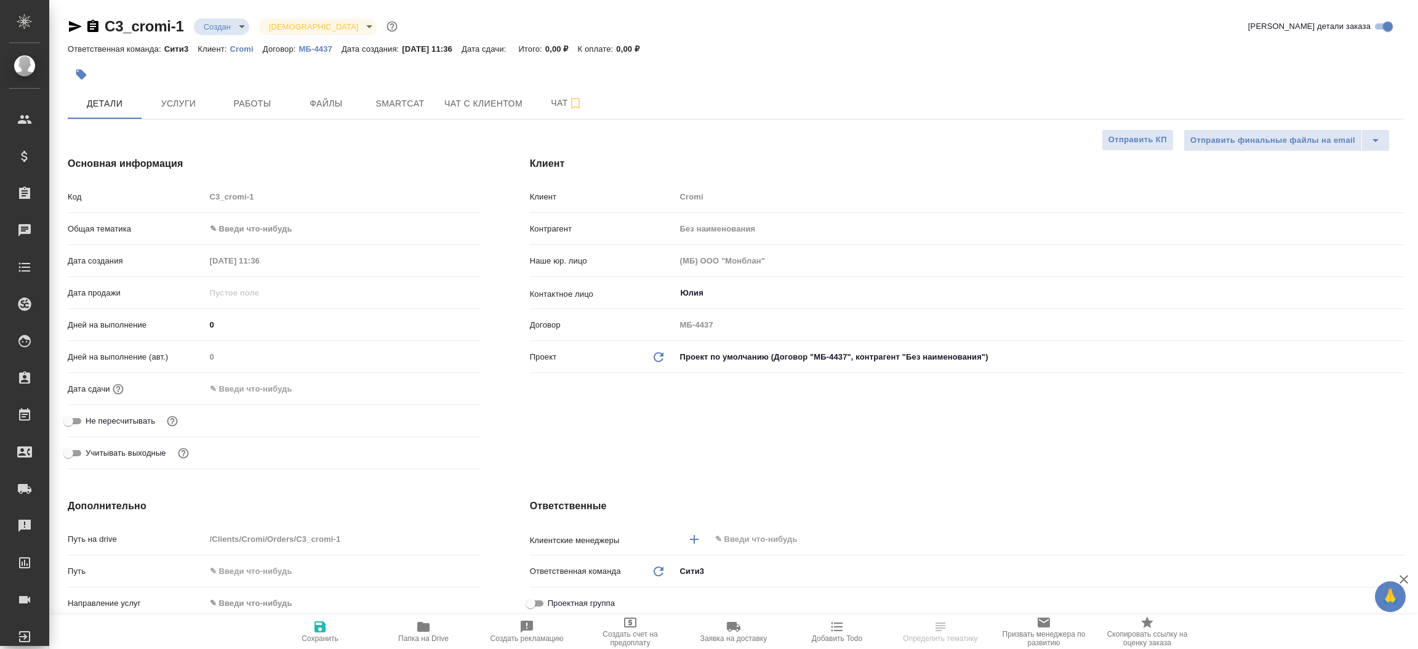
type textarea "x"
click at [78, 25] on icon "button" at bounding box center [75, 26] width 13 height 11
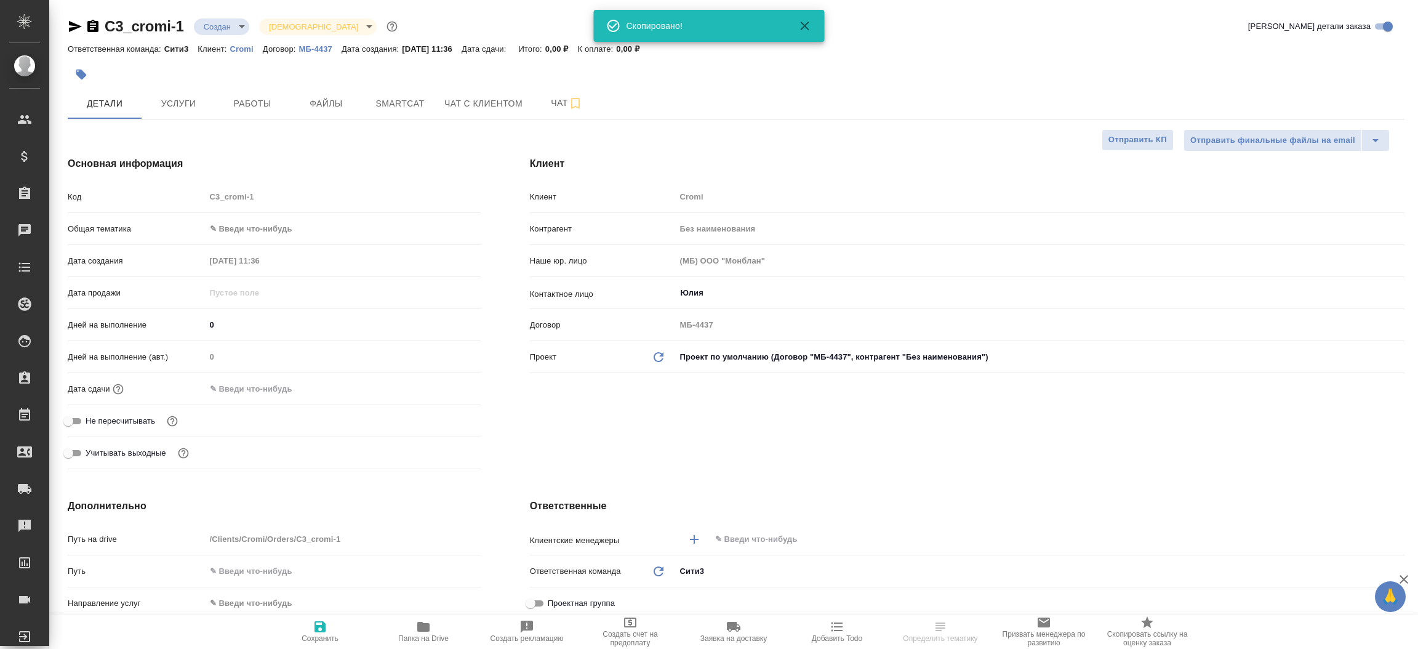
type textarea "x"
select select "RU"
